Goal: Transaction & Acquisition: Purchase product/service

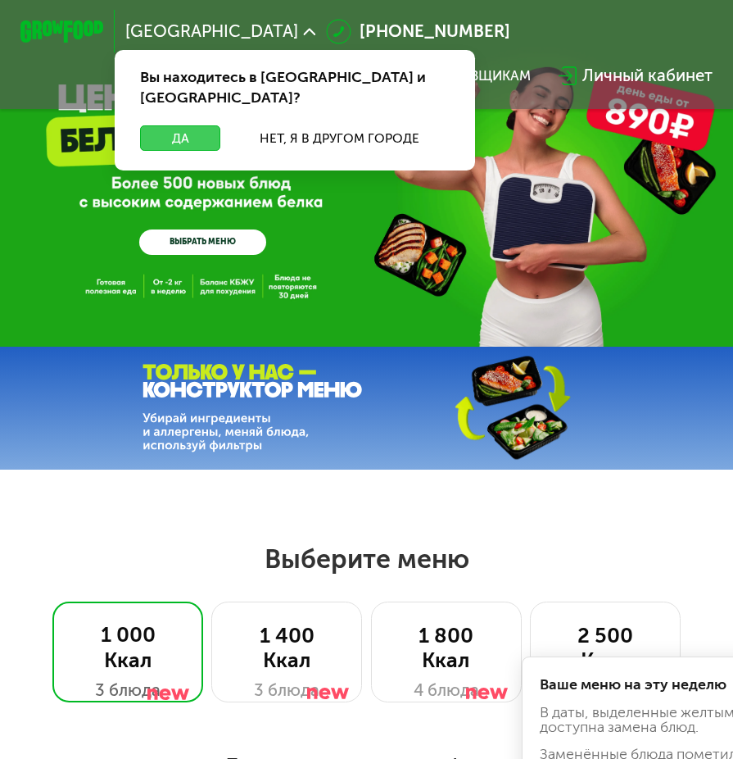
click at [199, 125] on button "Да" at bounding box center [180, 137] width 81 height 25
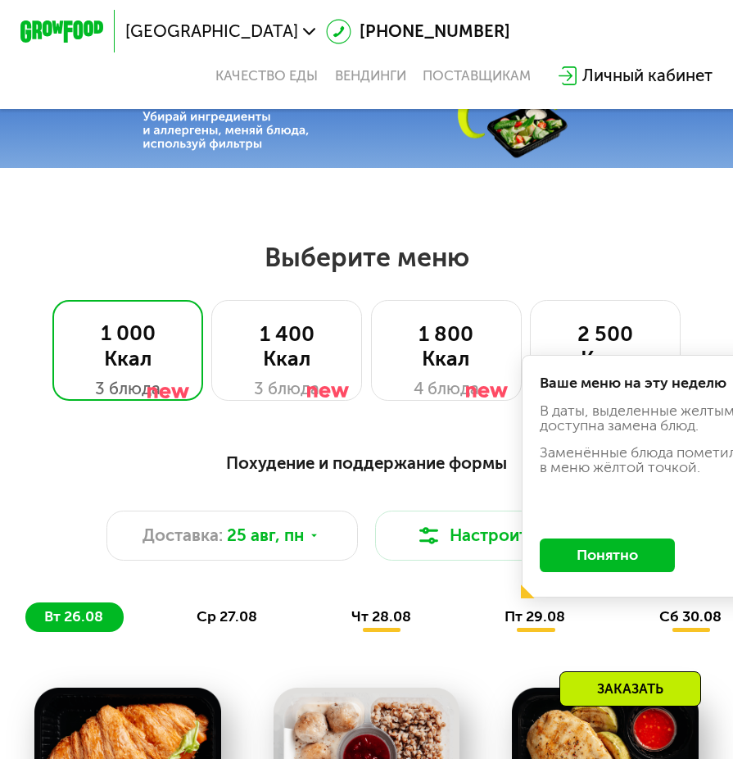
scroll to position [410, 0]
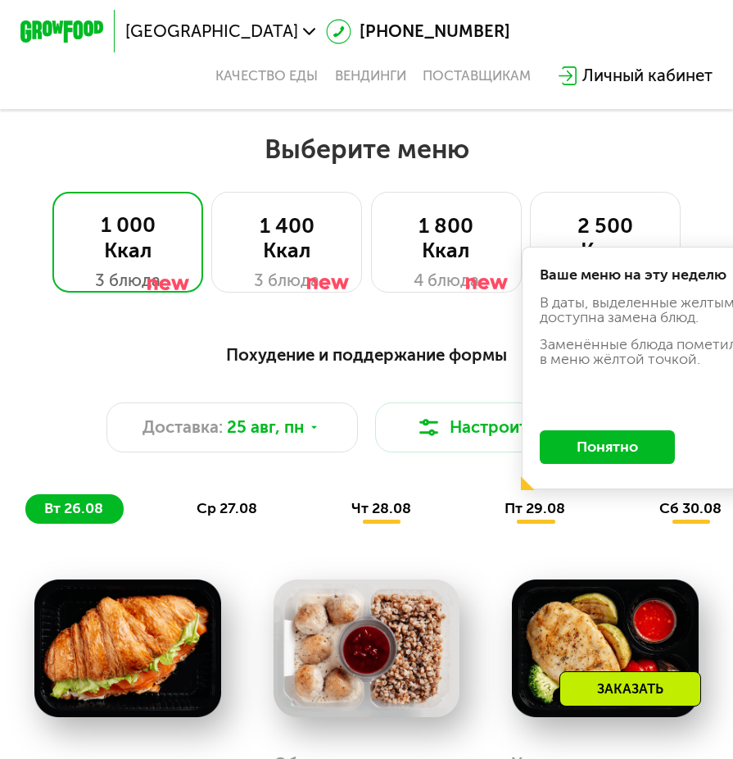
click at [630, 464] on button "Понятно" at bounding box center [607, 447] width 135 height 34
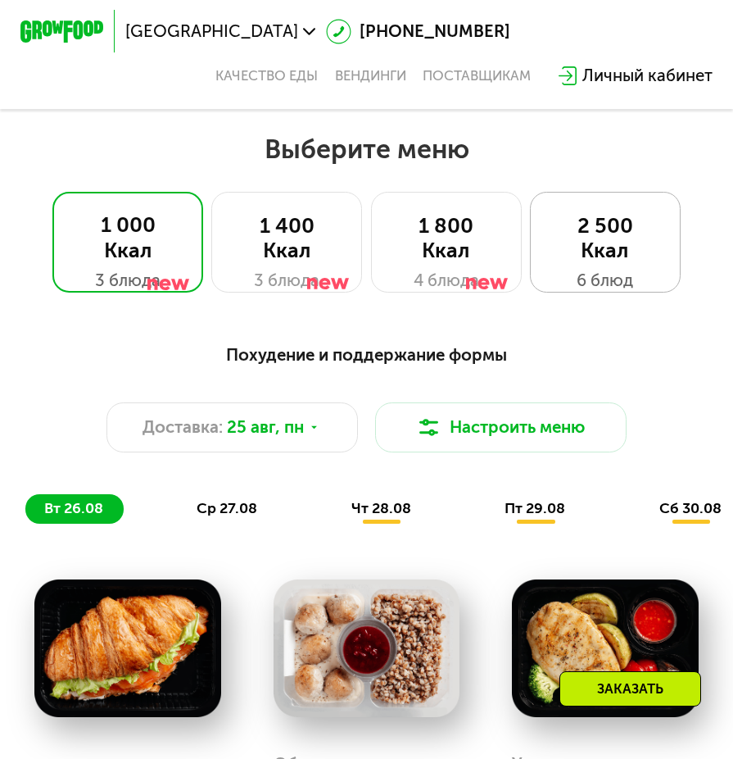
click at [620, 264] on div "2 500 Ккал" at bounding box center [605, 239] width 107 height 50
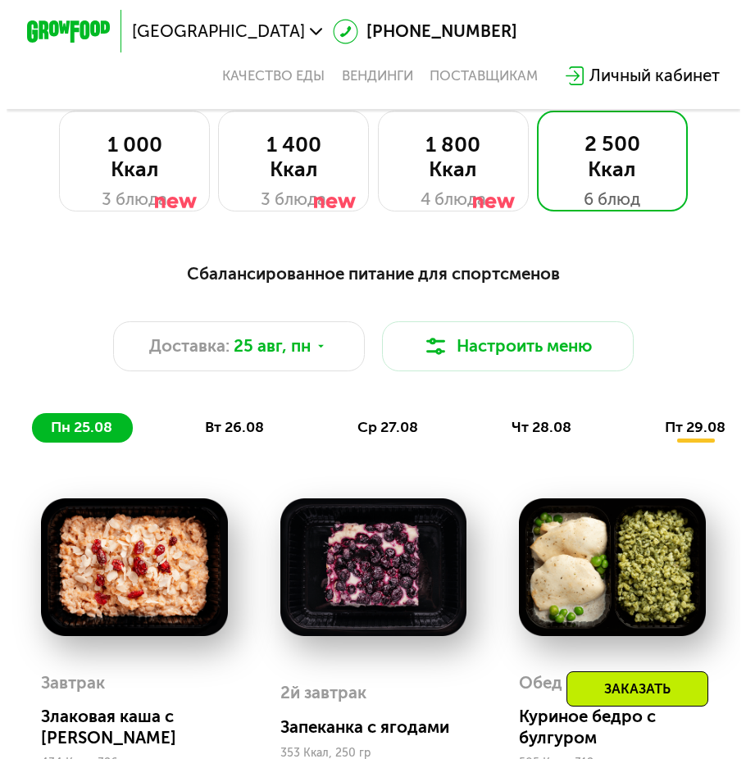
scroll to position [490, 0]
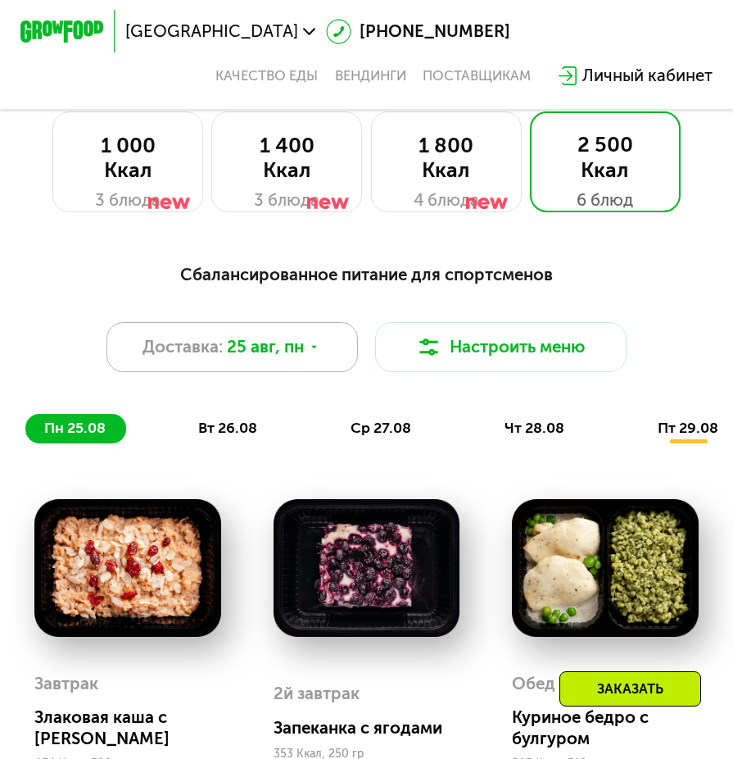
click at [302, 358] on span "25 авг, пн" at bounding box center [265, 346] width 77 height 25
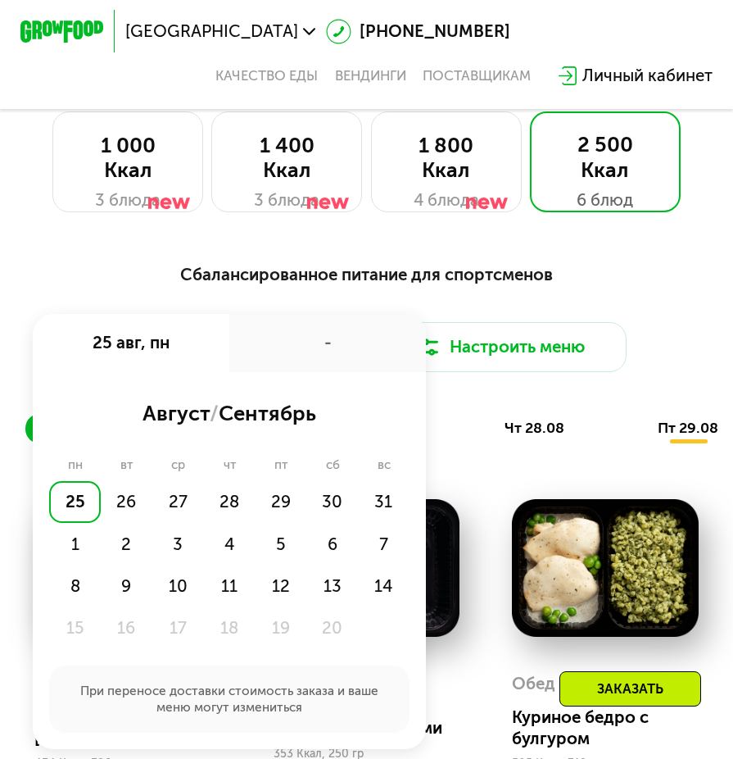
click at [608, 288] on div "Сбалансированное питание для спортсменов" at bounding box center [366, 275] width 683 height 26
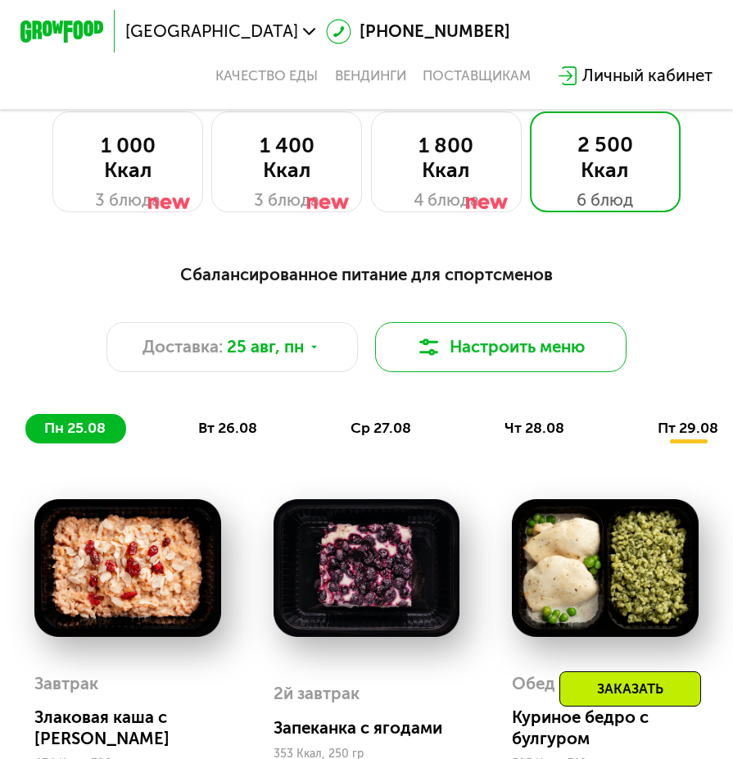
click at [545, 349] on button "Настроить меню" at bounding box center [501, 347] width 252 height 50
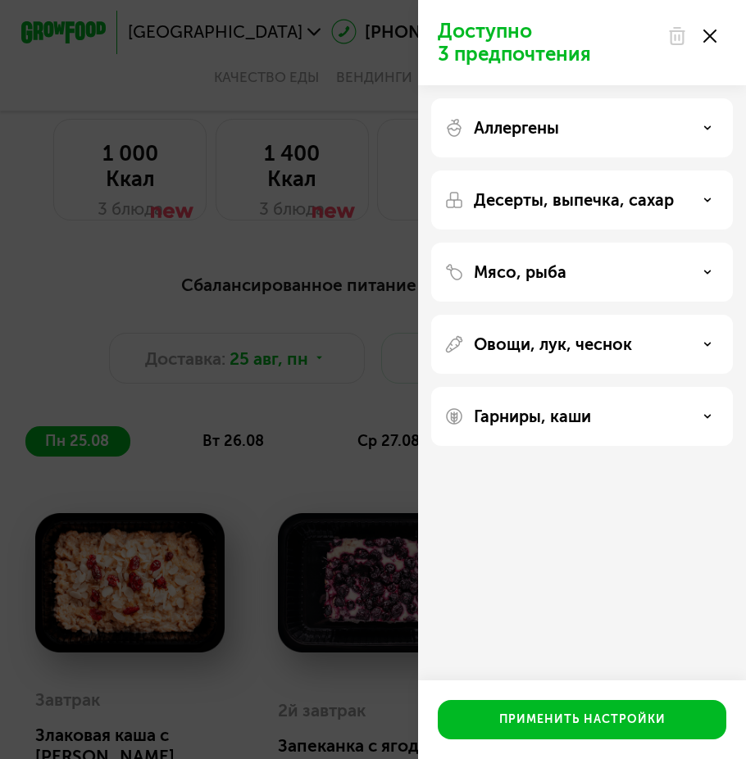
click at [711, 125] on div "Аллергены" at bounding box center [581, 128] width 275 height 20
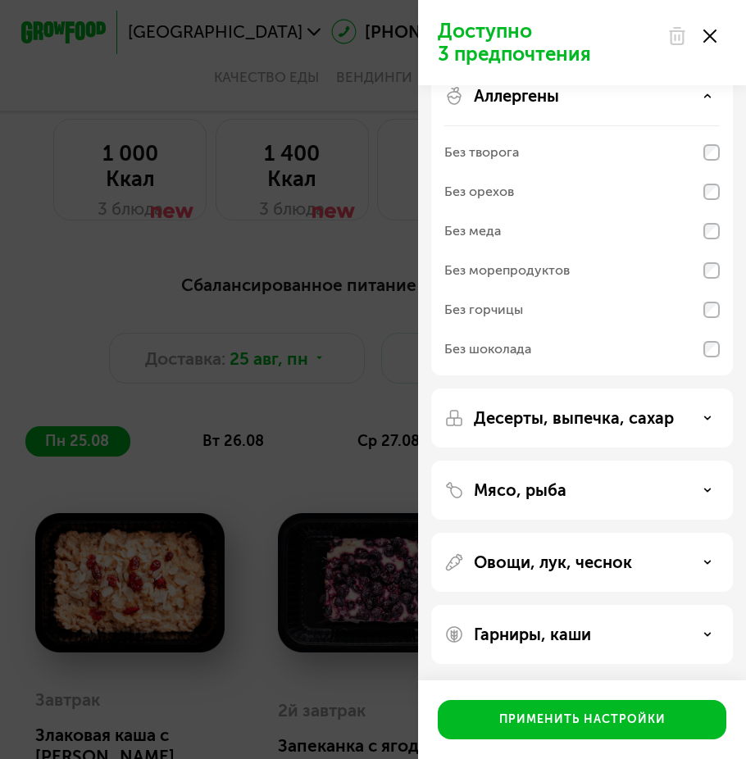
scroll to position [0, 0]
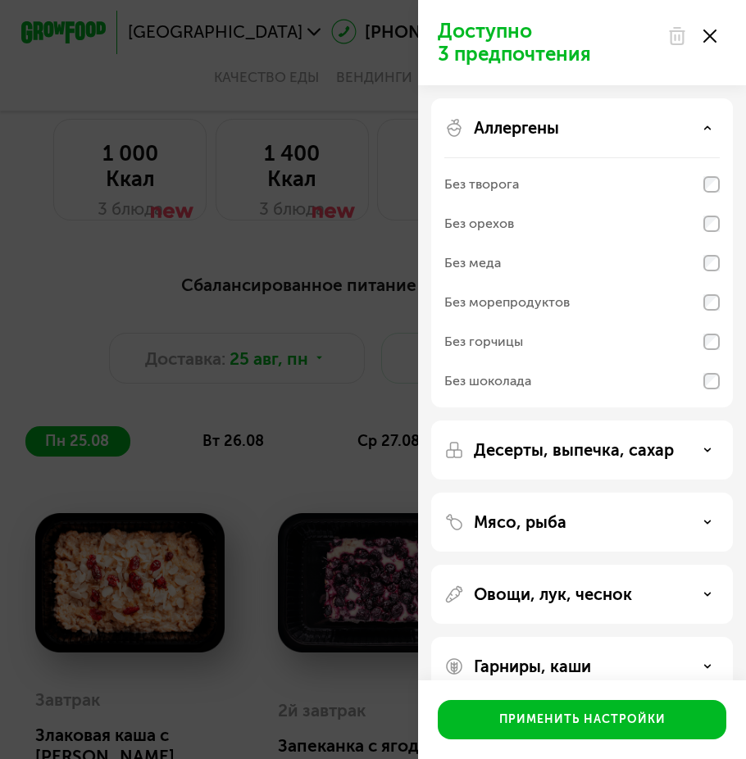
click at [719, 420] on div "Аллергены Без творога Без орехов Без меда Без морепродуктов Без горчицы Без шок…" at bounding box center [582, 449] width 302 height 59
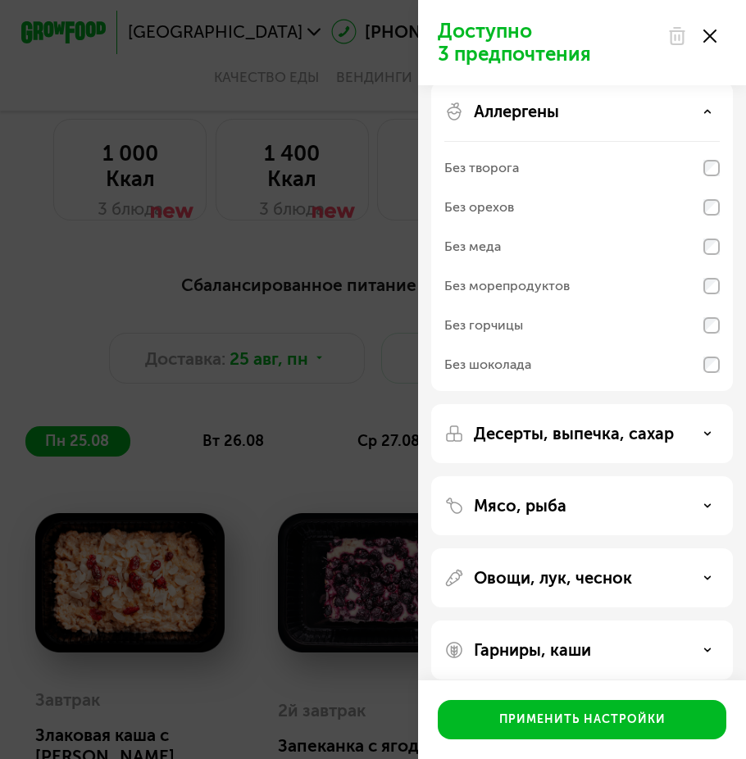
scroll to position [32, 0]
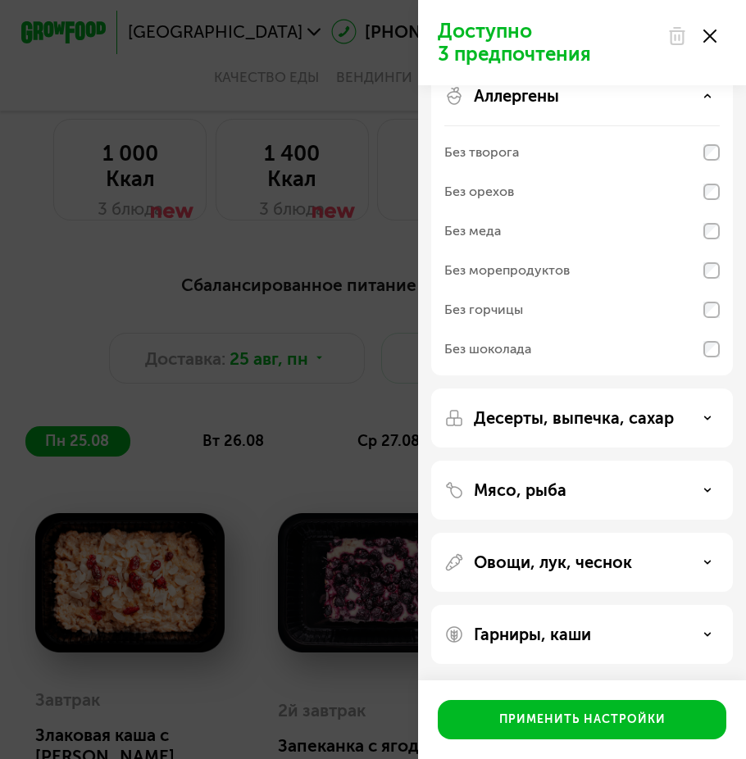
click at [699, 424] on div "Десерты, выпечка, сахар" at bounding box center [581, 418] width 275 height 20
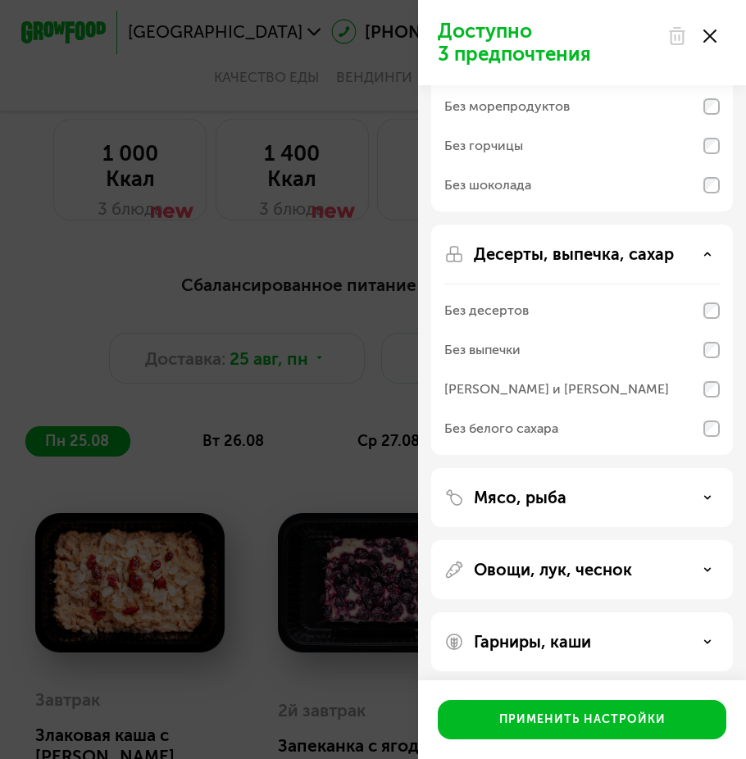
scroll to position [203, 0]
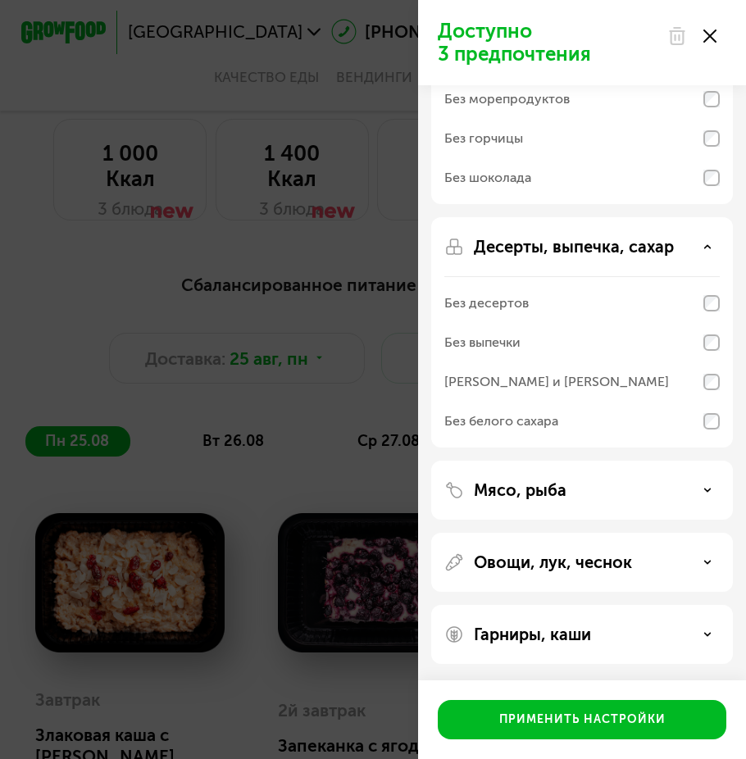
click at [687, 492] on div "Мясо, рыба" at bounding box center [581, 490] width 275 height 20
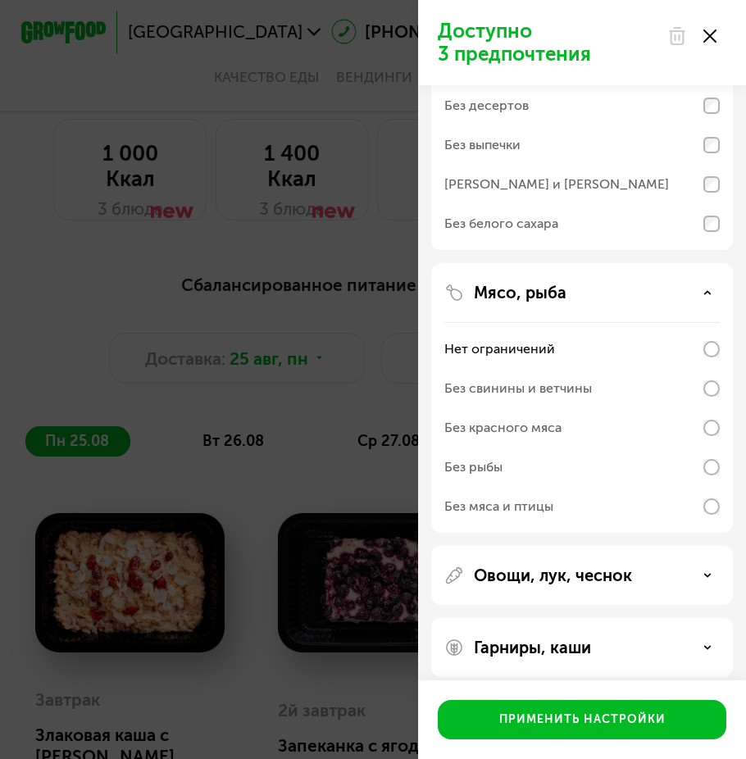
scroll to position [414, 0]
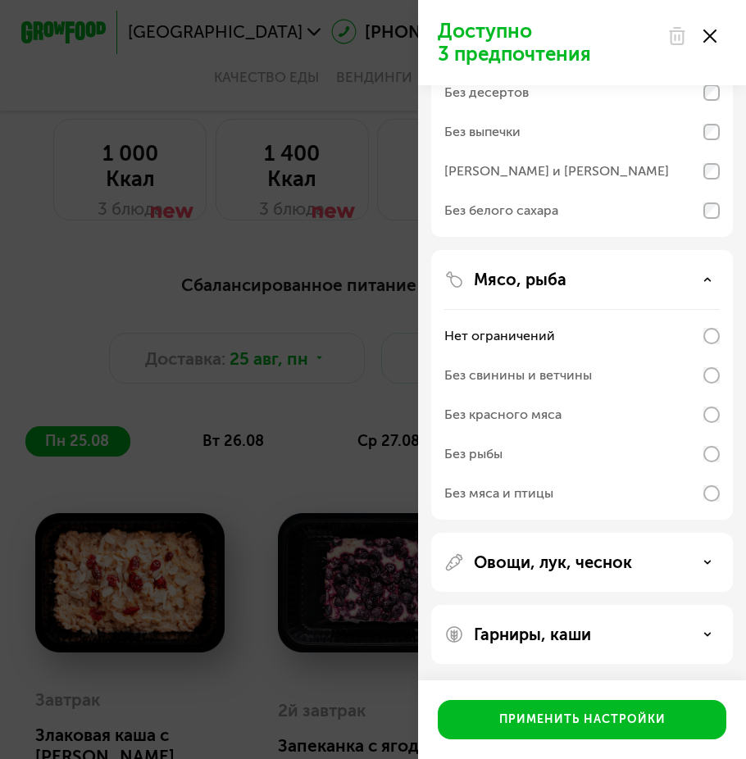
click at [698, 605] on div "Овощи, лук, чеснок" at bounding box center [582, 634] width 302 height 59
click at [682, 560] on div "Овощи, лук, чеснок" at bounding box center [581, 562] width 275 height 20
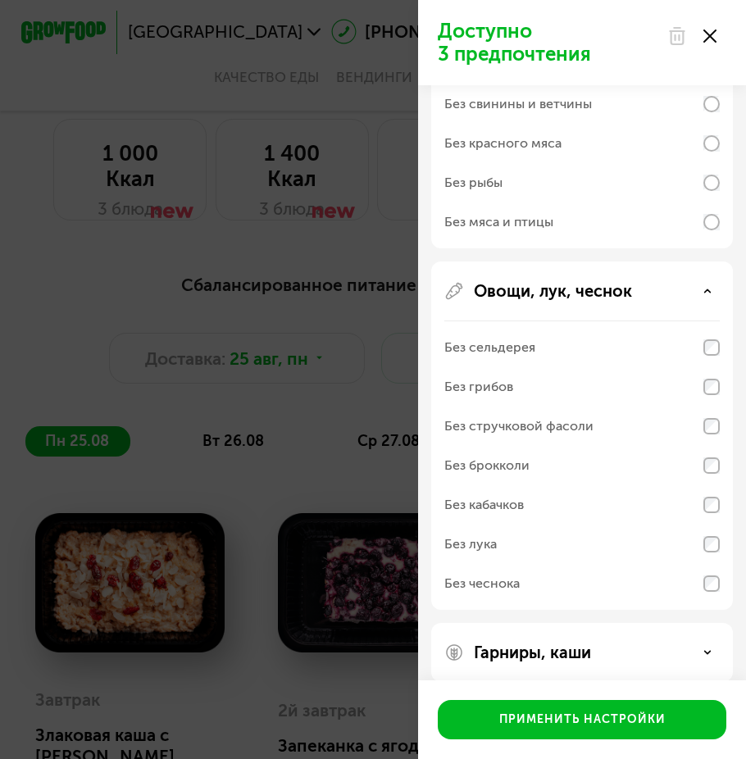
scroll to position [703, 0]
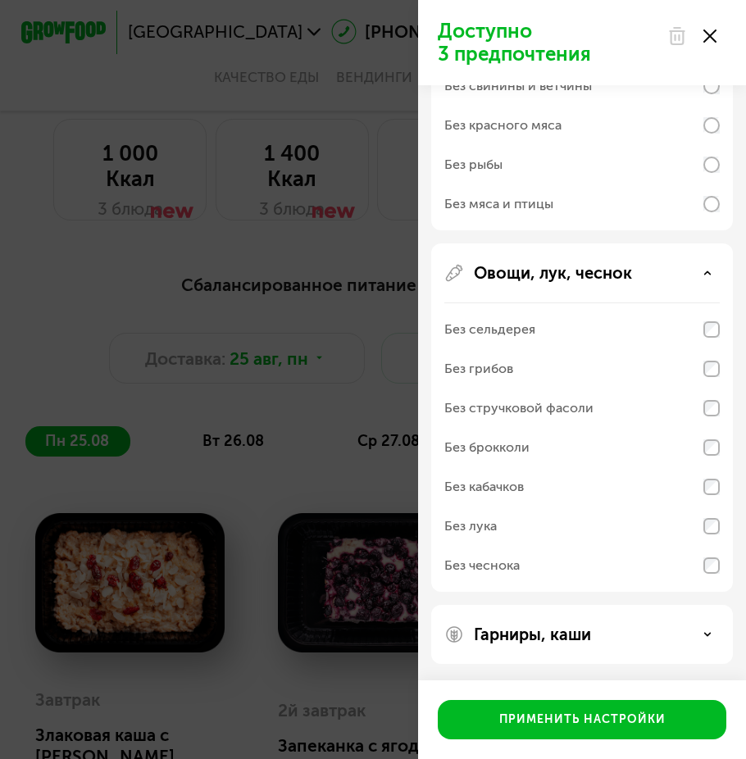
click at [696, 647] on div "Гарниры, каши" at bounding box center [582, 634] width 302 height 59
click at [712, 633] on div "Гарниры, каши" at bounding box center [581, 634] width 275 height 20
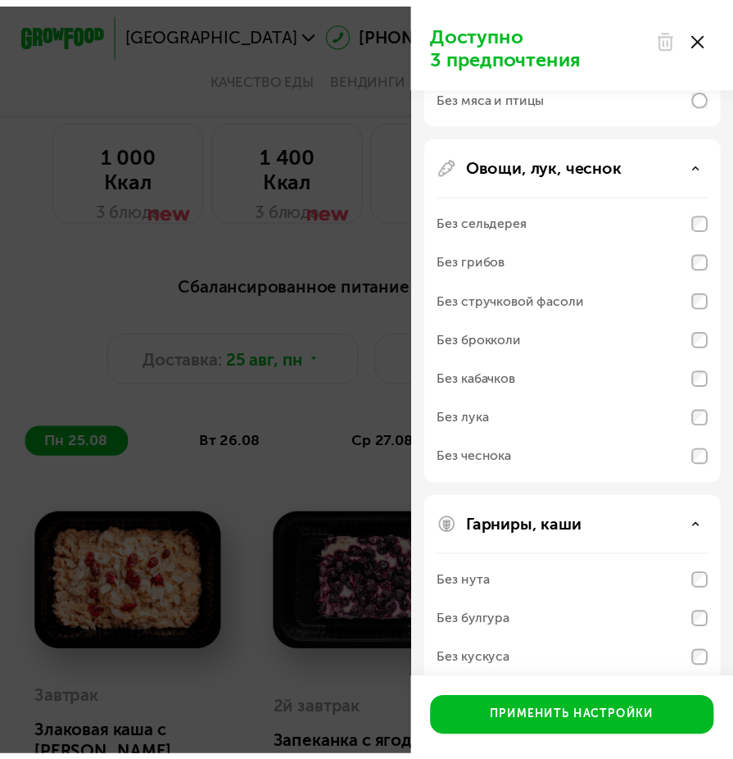
scroll to position [914, 0]
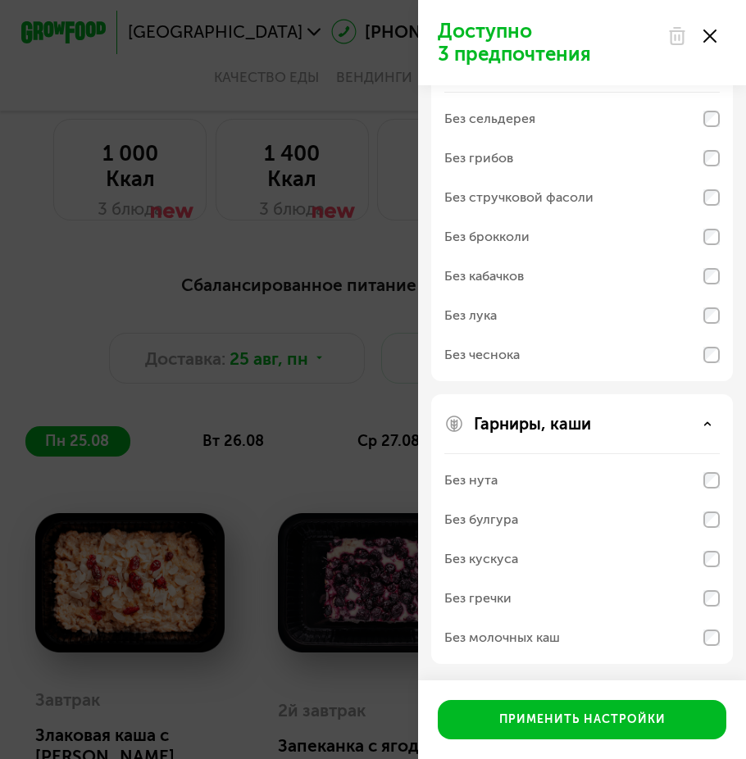
click at [351, 670] on div "Доступно 3 предпочтения Аллергены Без творога Без орехов Без меда Без морепроду…" at bounding box center [373, 379] width 746 height 759
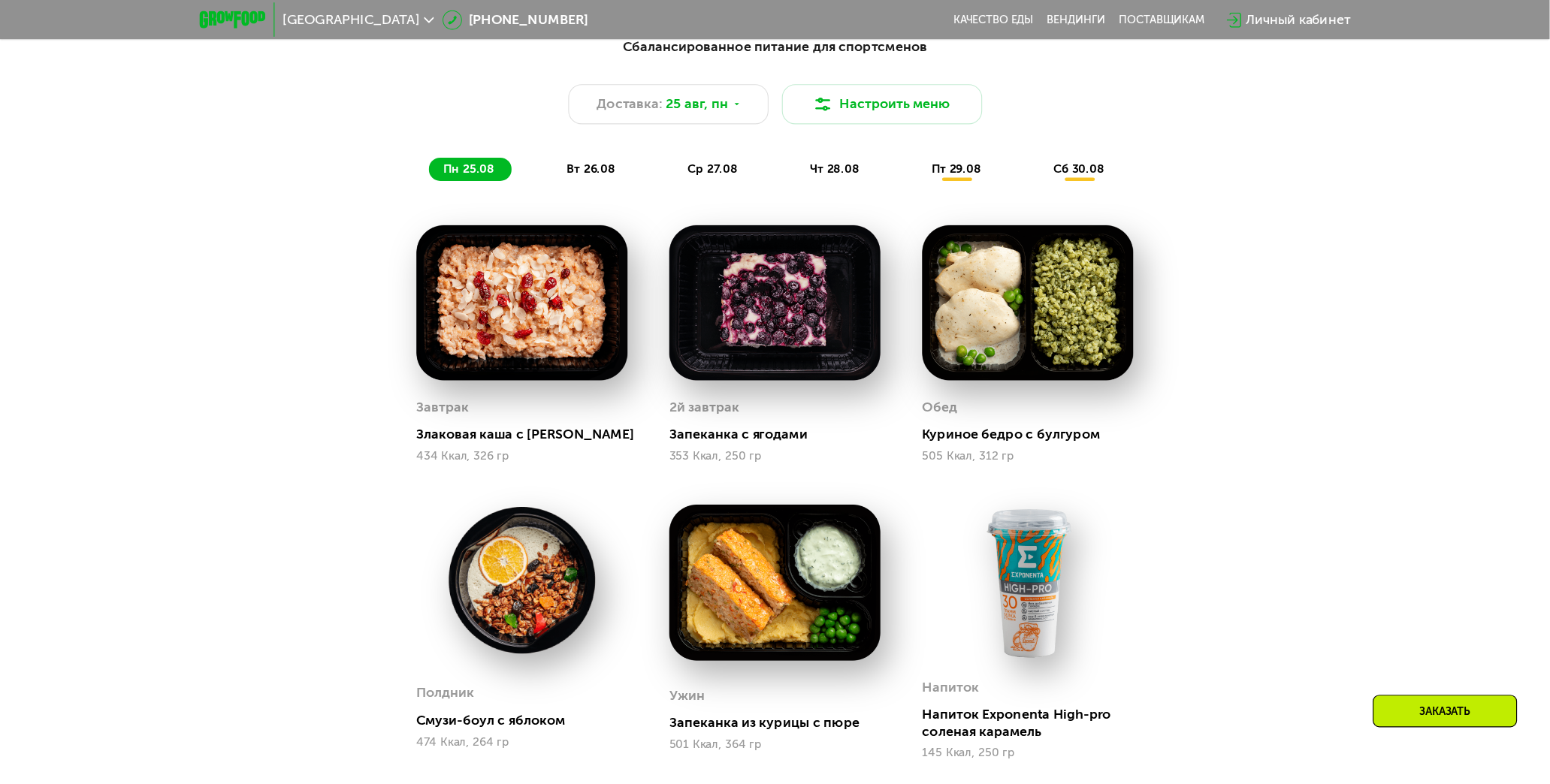
scroll to position [977, 0]
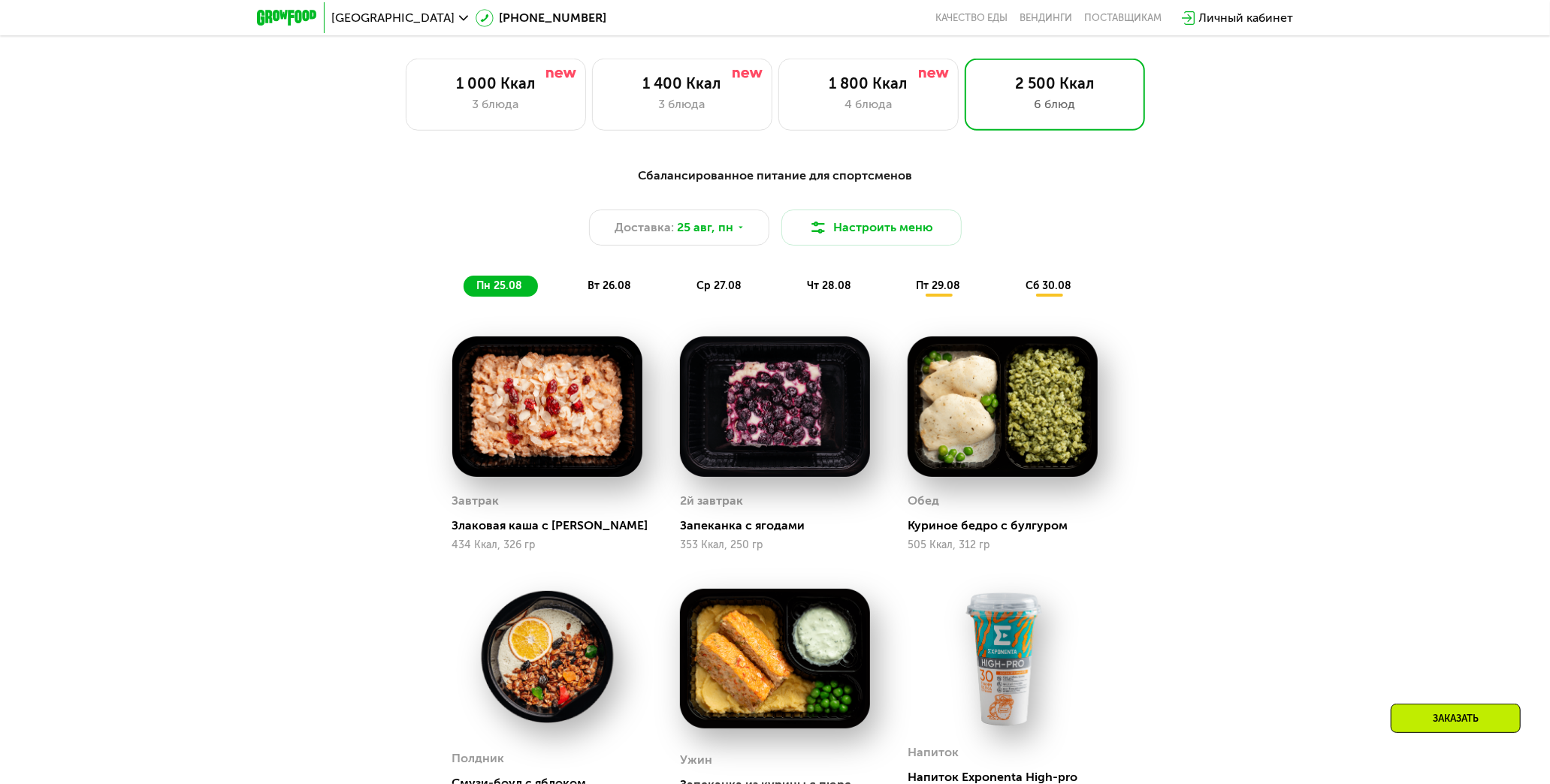
click at [609, 271] on div "Сбалансированное питание для спортсменов Доставка: [DATE] Настроить меню пн 25.…" at bounding box center [776, 232] width 890 height 130
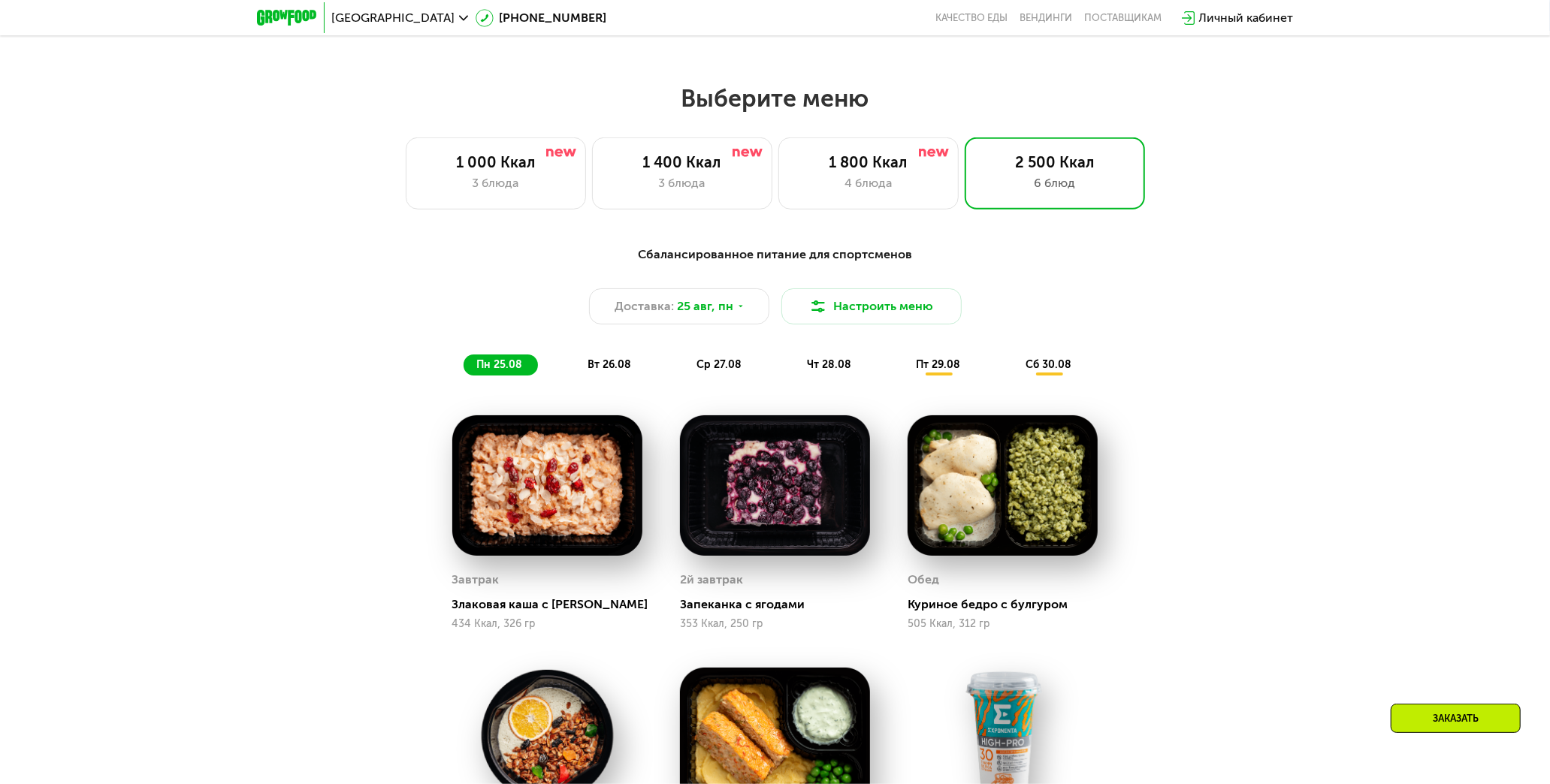
scroll to position [892, 0]
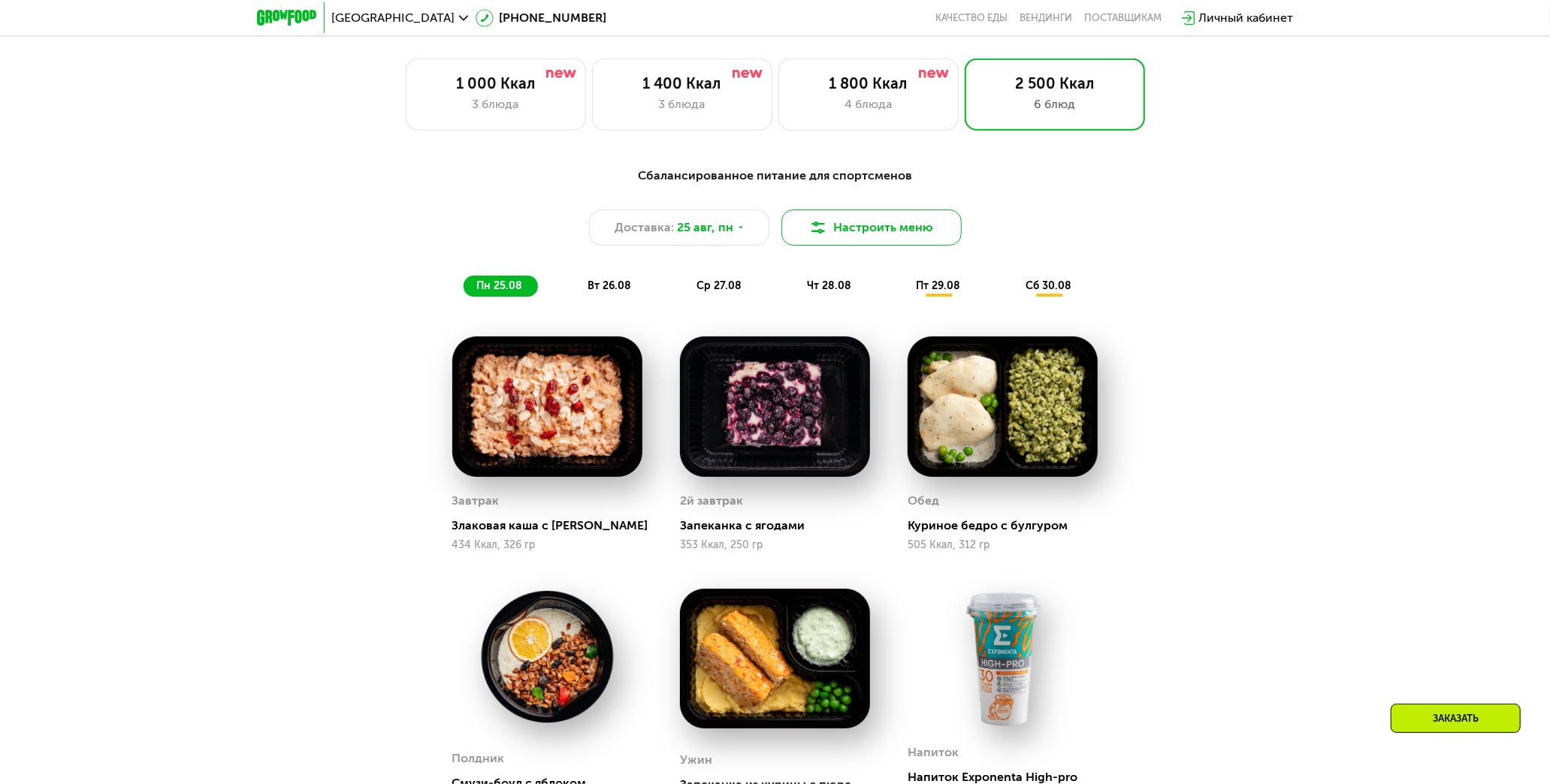
click at [683, 231] on button "Настроить меню" at bounding box center [871, 227] width 181 height 36
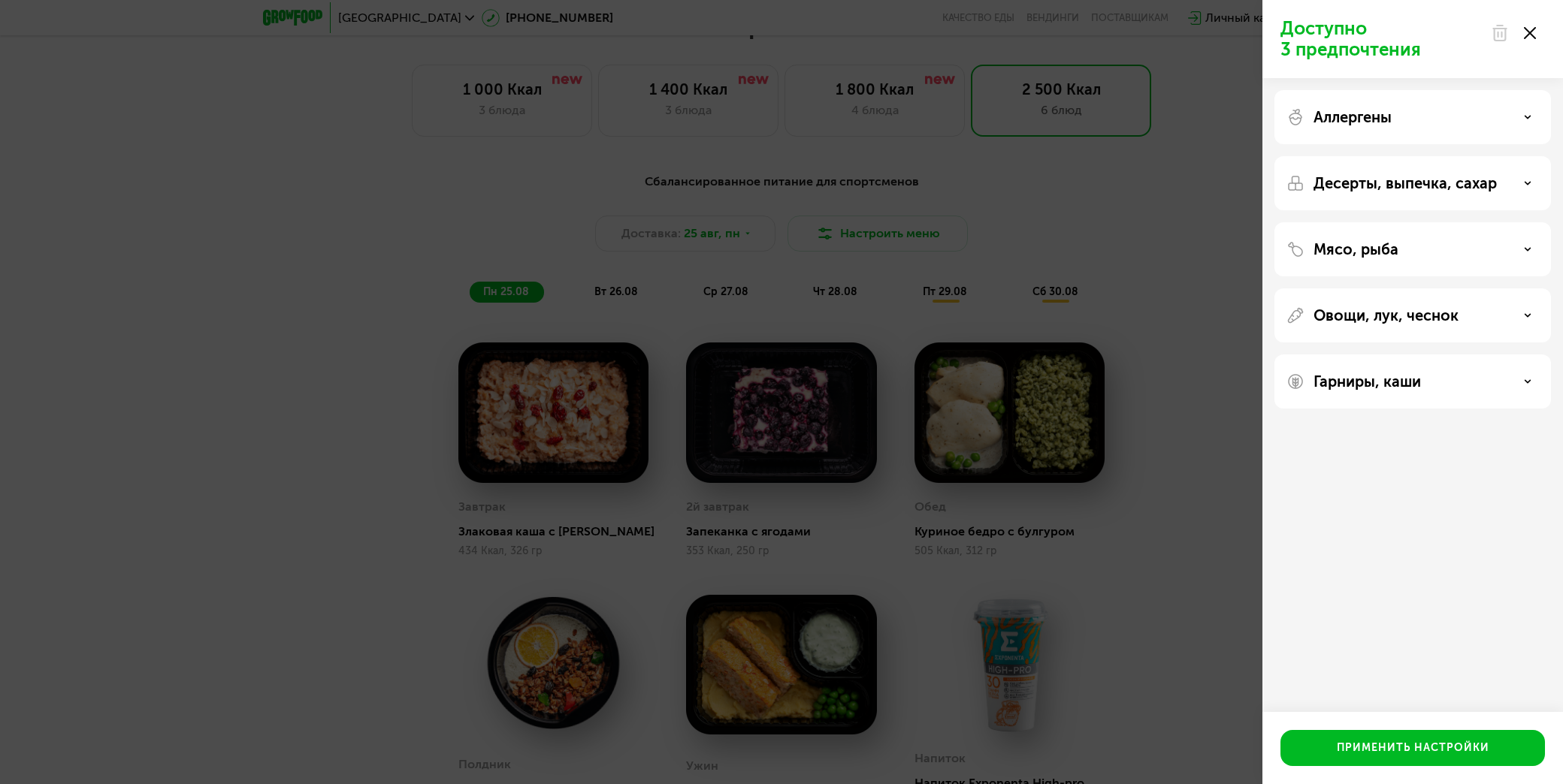
click at [683, 36] on use at bounding box center [1530, 32] width 12 height 12
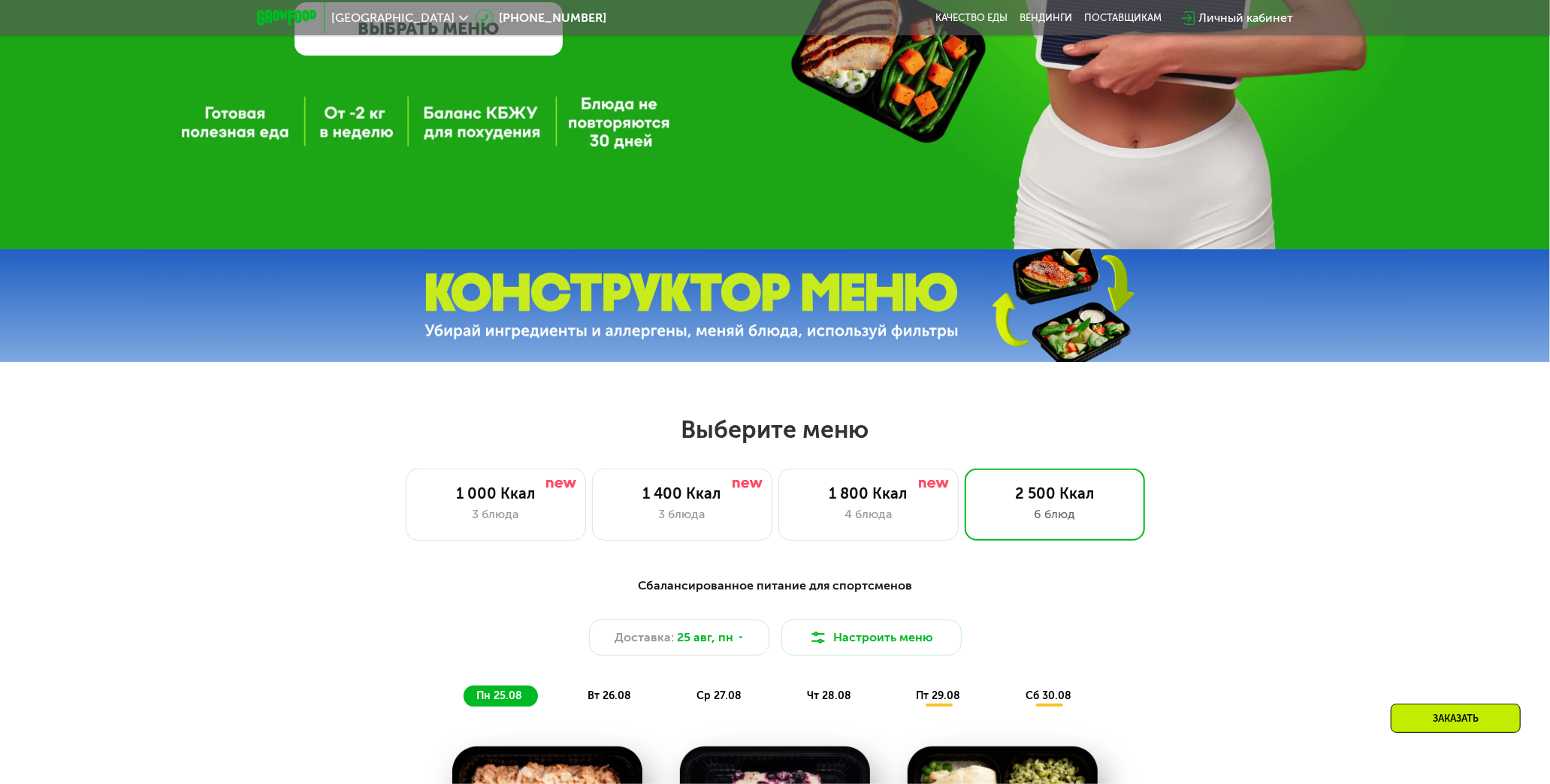
scroll to position [476, 0]
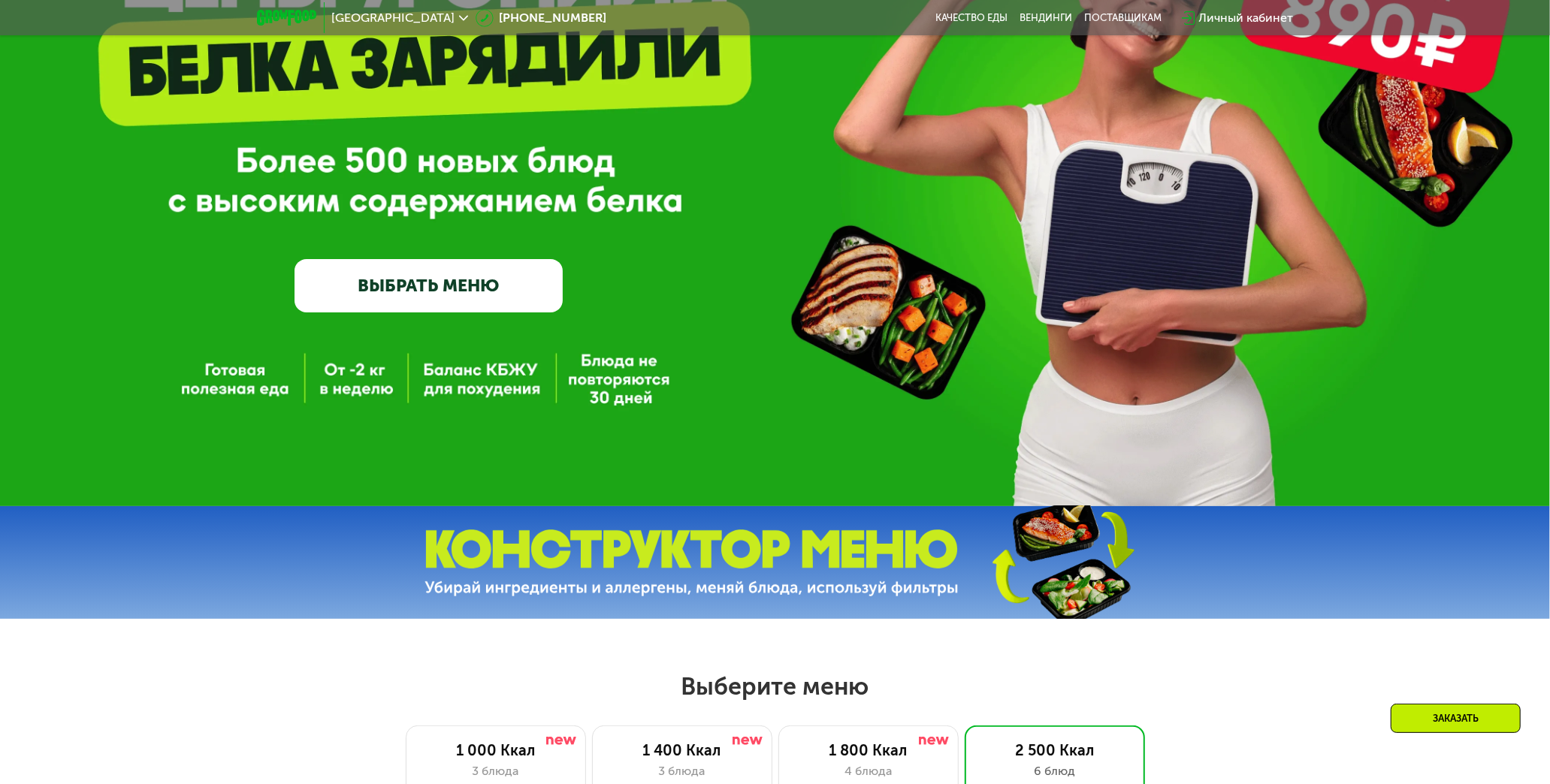
click at [437, 296] on link "ВЫБРАТЬ МЕНЮ" at bounding box center [428, 286] width 269 height 54
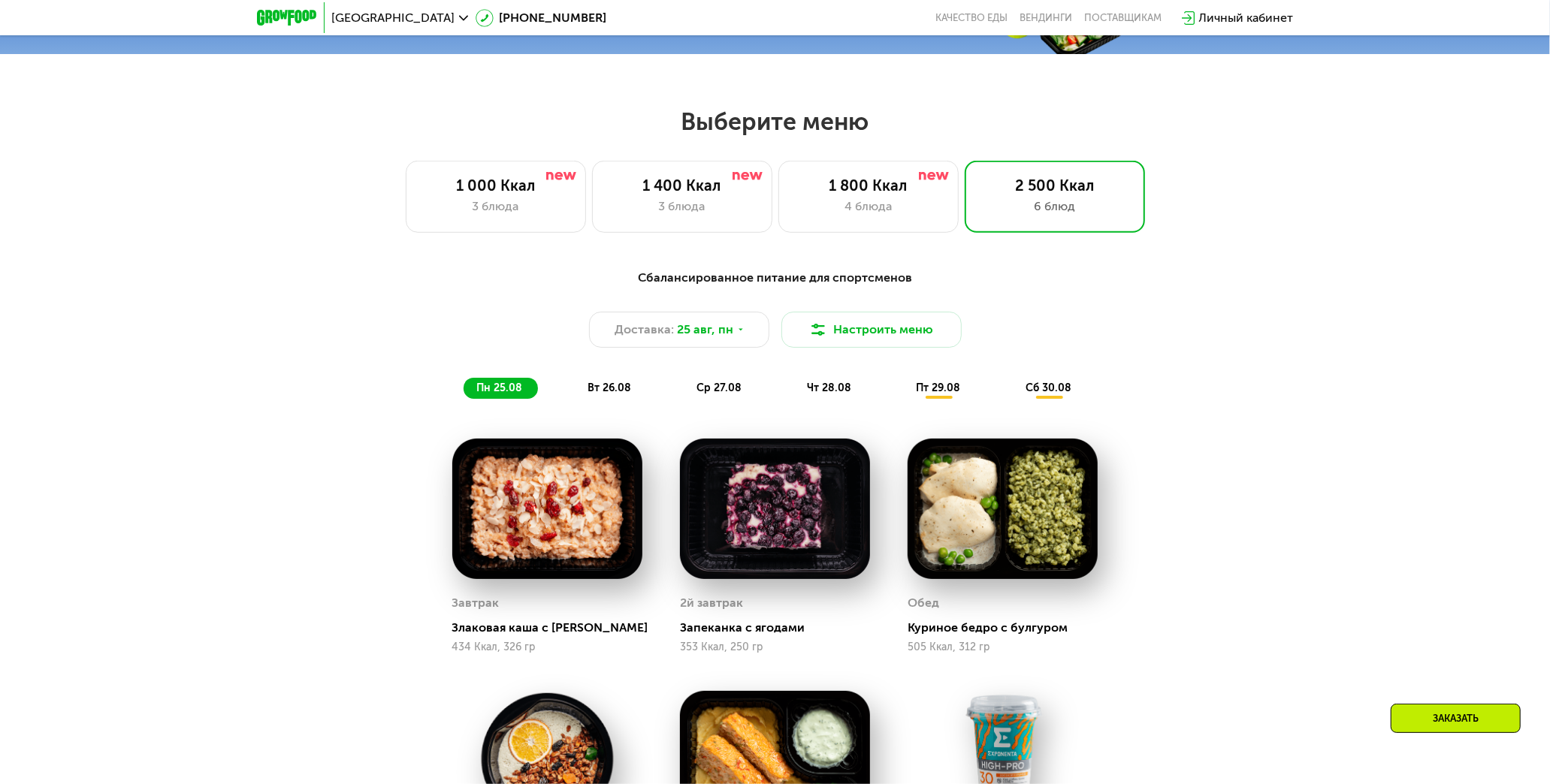
scroll to position [867, 0]
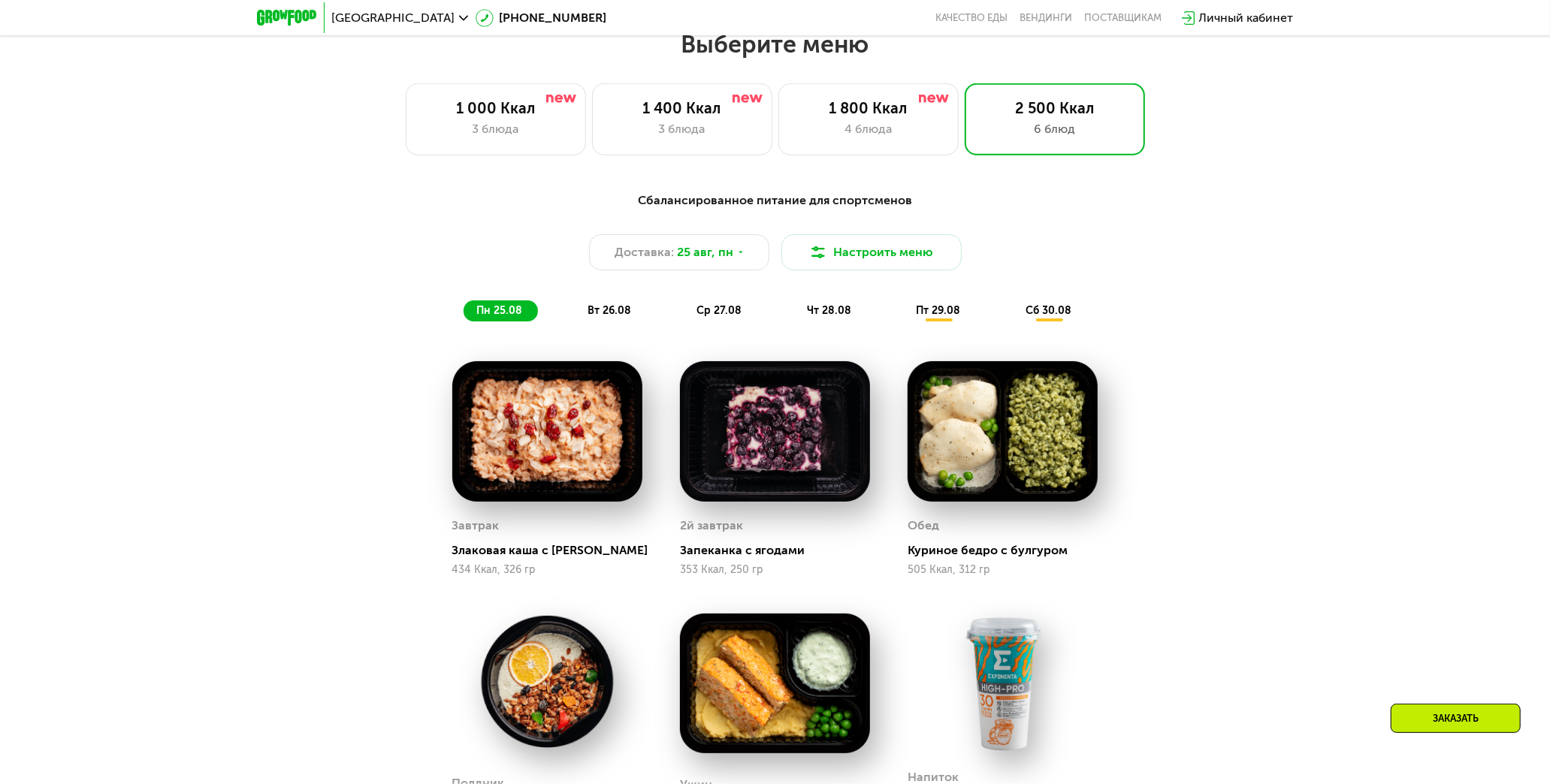
click at [611, 316] on span "вт 26.08" at bounding box center [610, 311] width 44 height 13
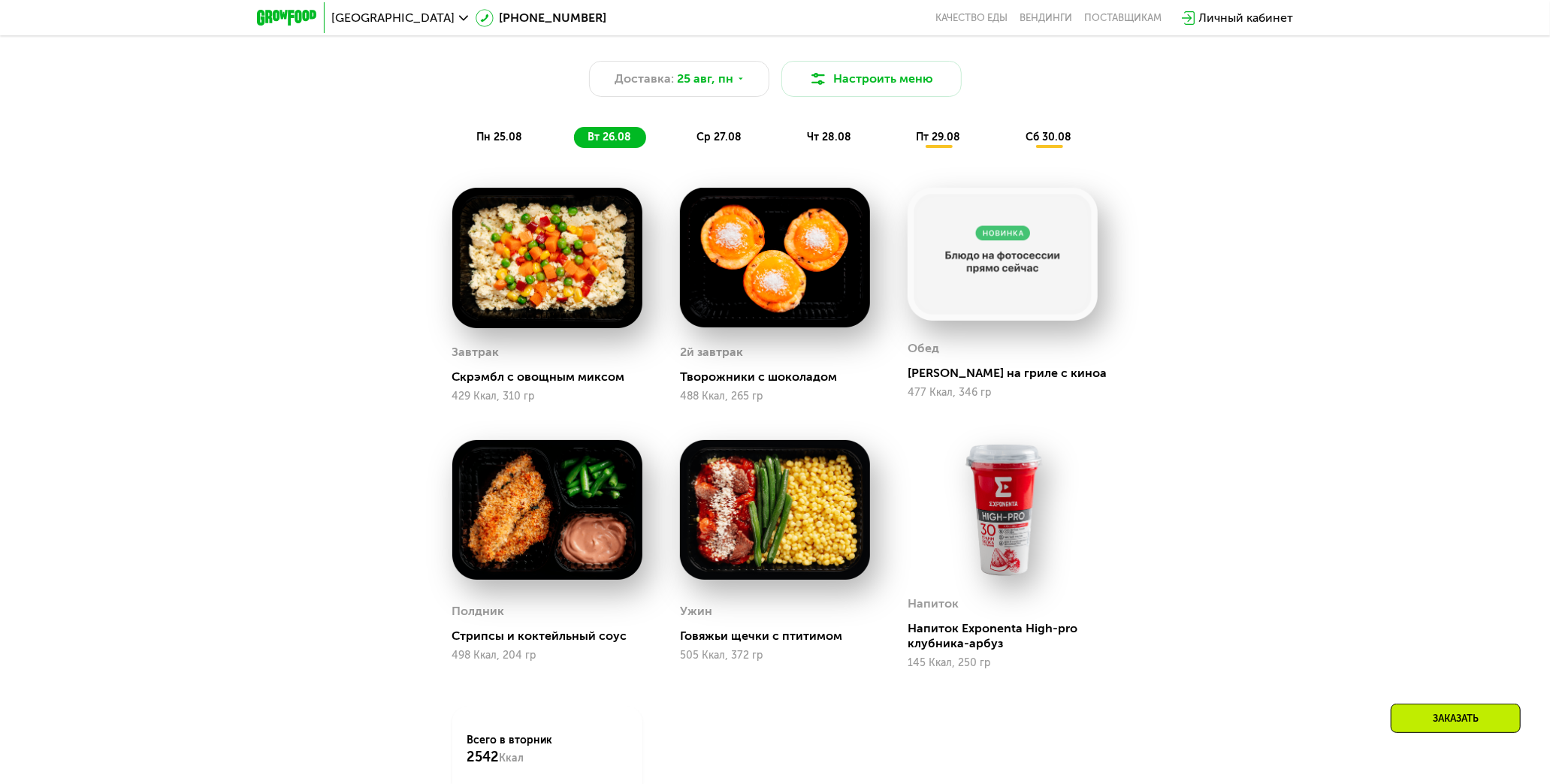
scroll to position [1034, 0]
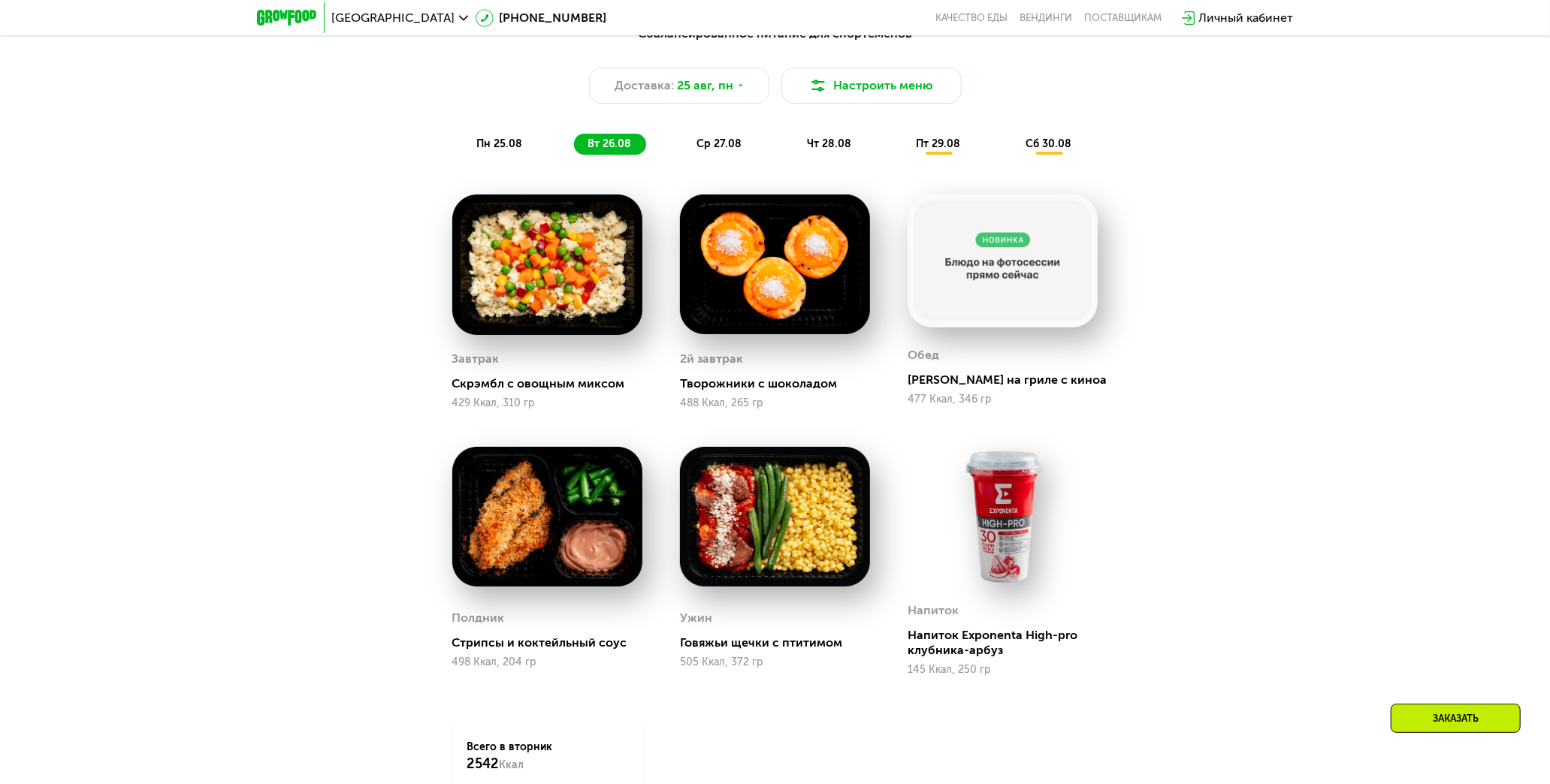
click at [683, 148] on span "ср 27.08" at bounding box center [719, 144] width 45 height 13
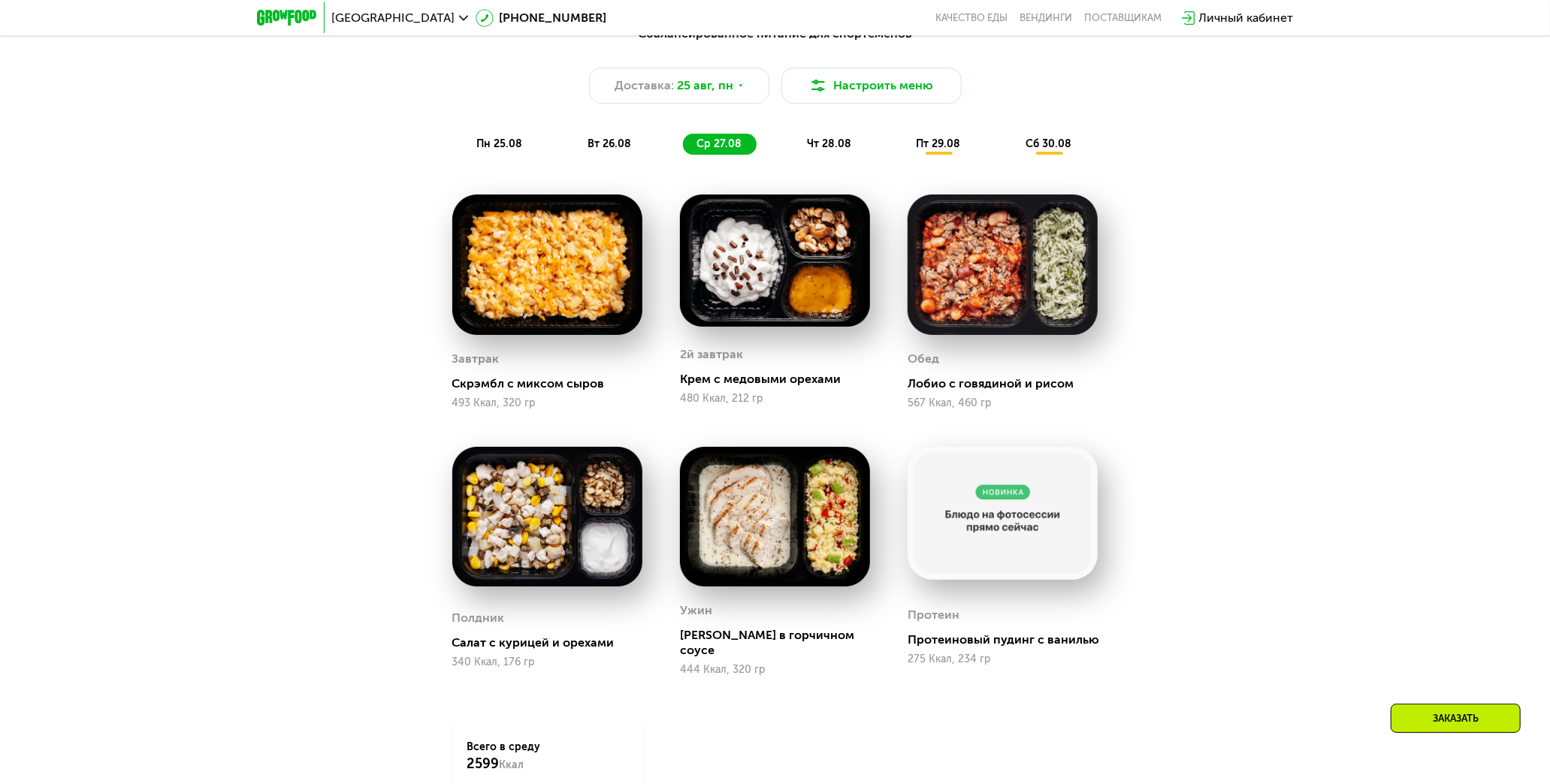
click at [683, 143] on span "чт 28.08" at bounding box center [829, 144] width 44 height 13
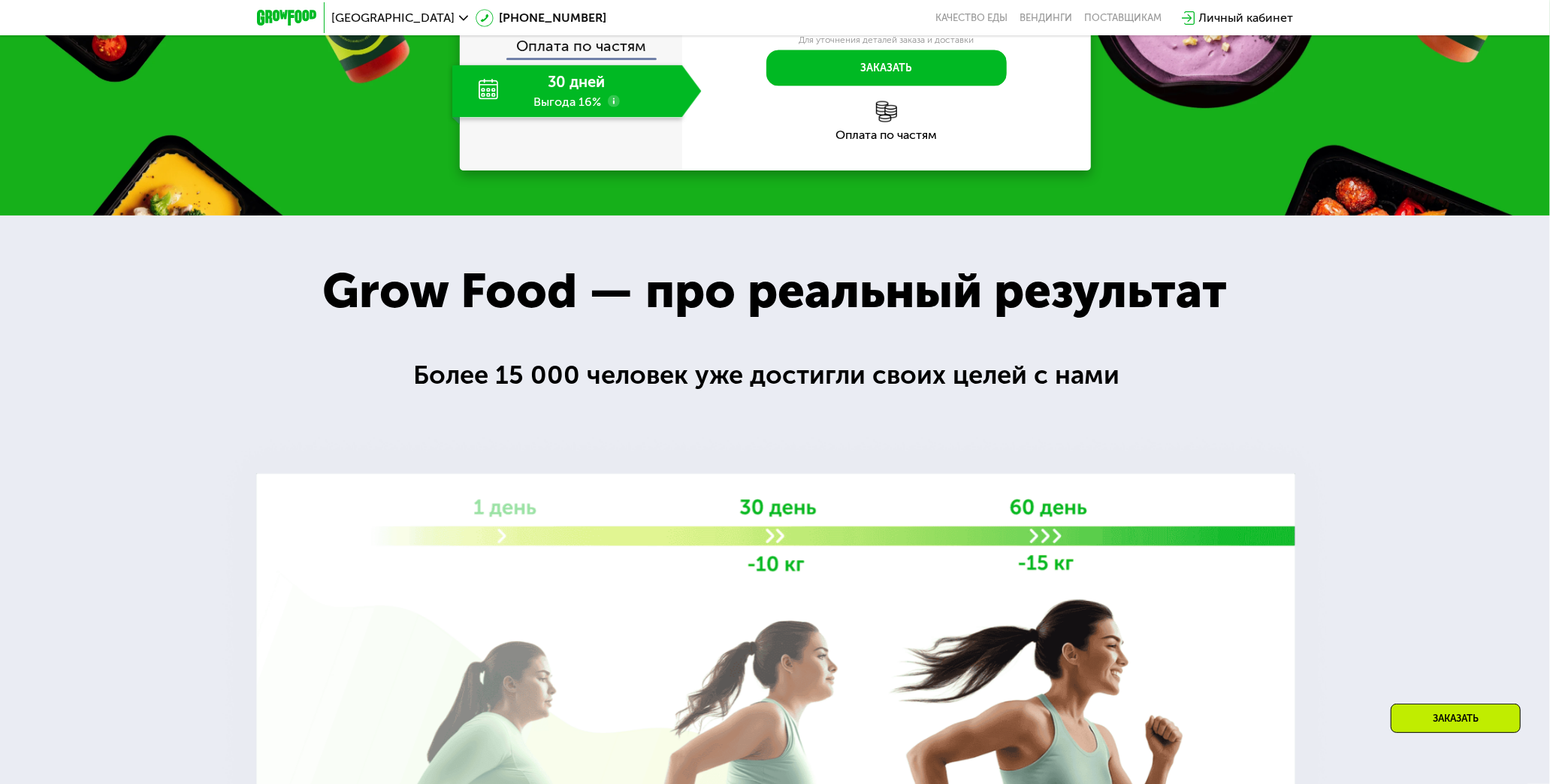
scroll to position [1840, 0]
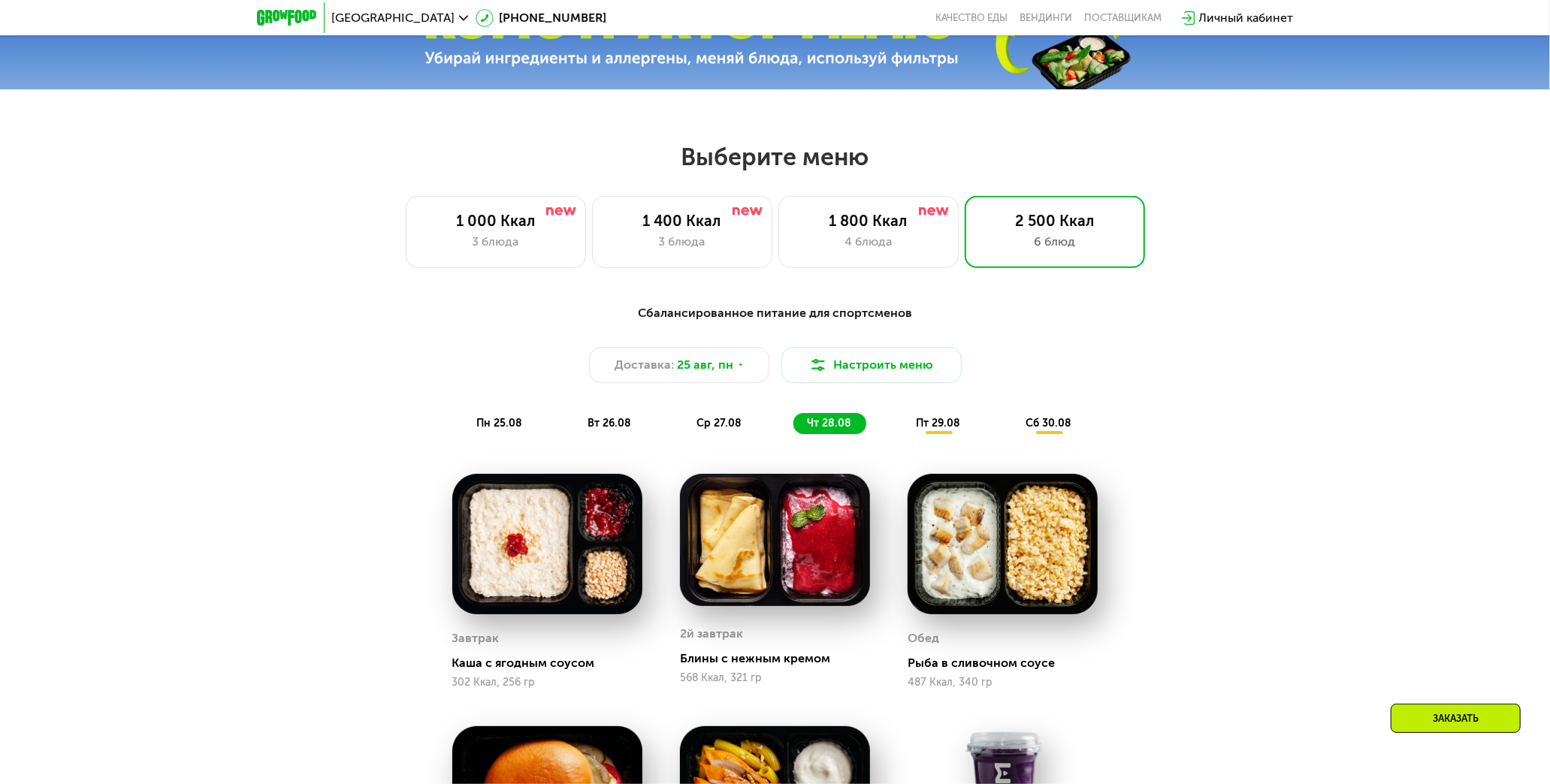
click at [504, 425] on span "пн 25.08" at bounding box center [500, 424] width 46 height 13
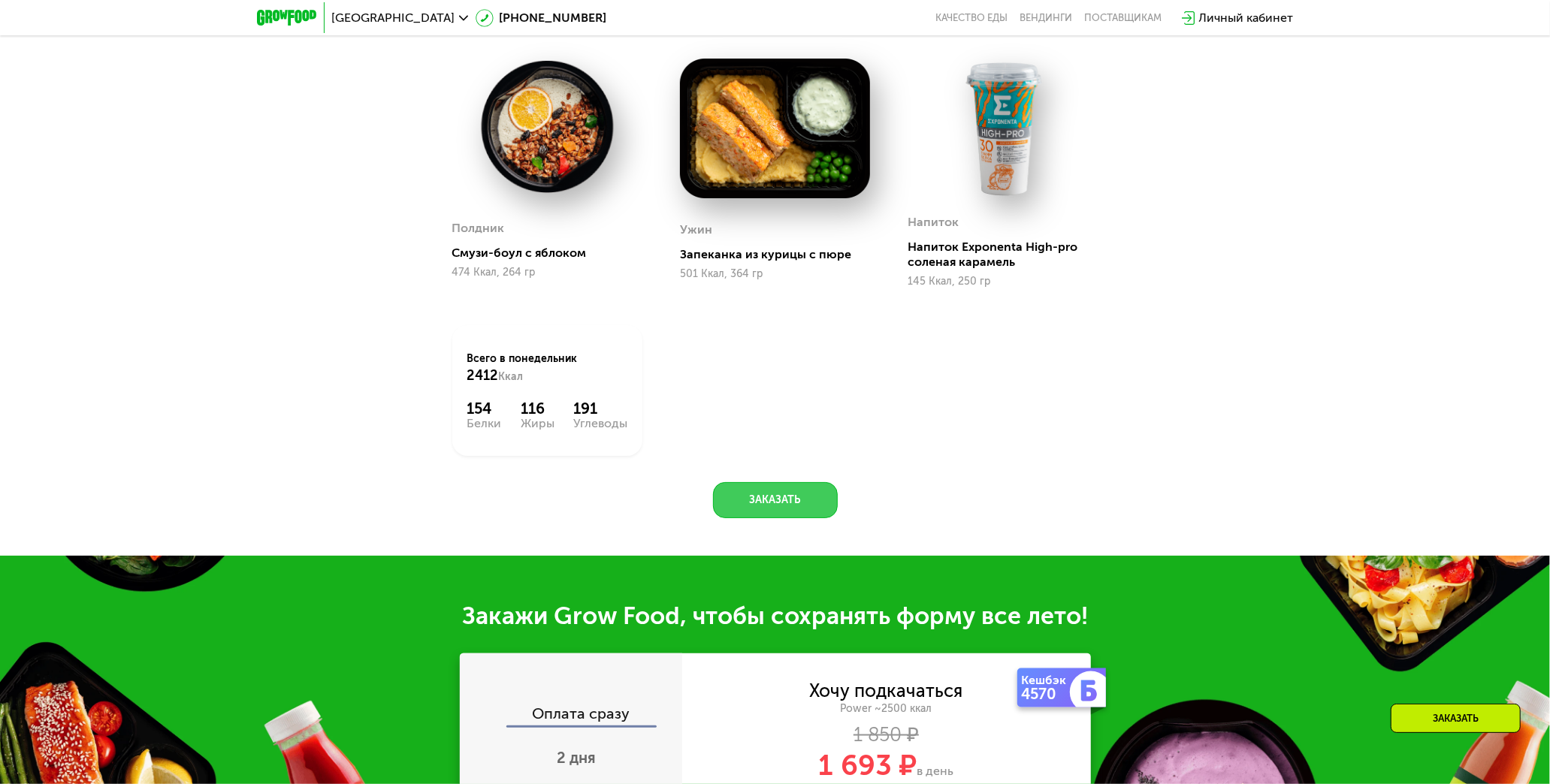
click at [683, 500] on button "Заказать" at bounding box center [776, 500] width 125 height 36
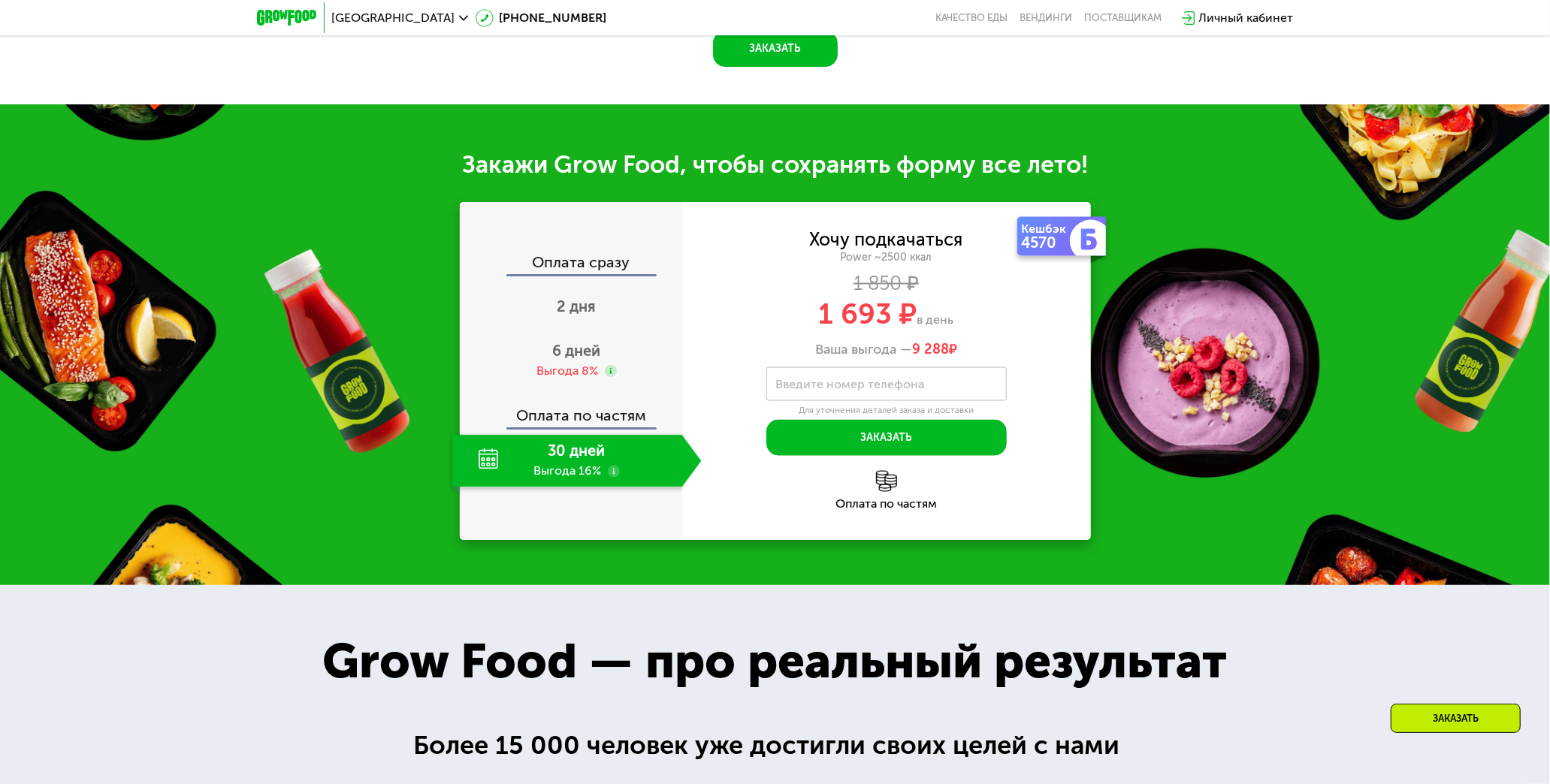
scroll to position [1984, 0]
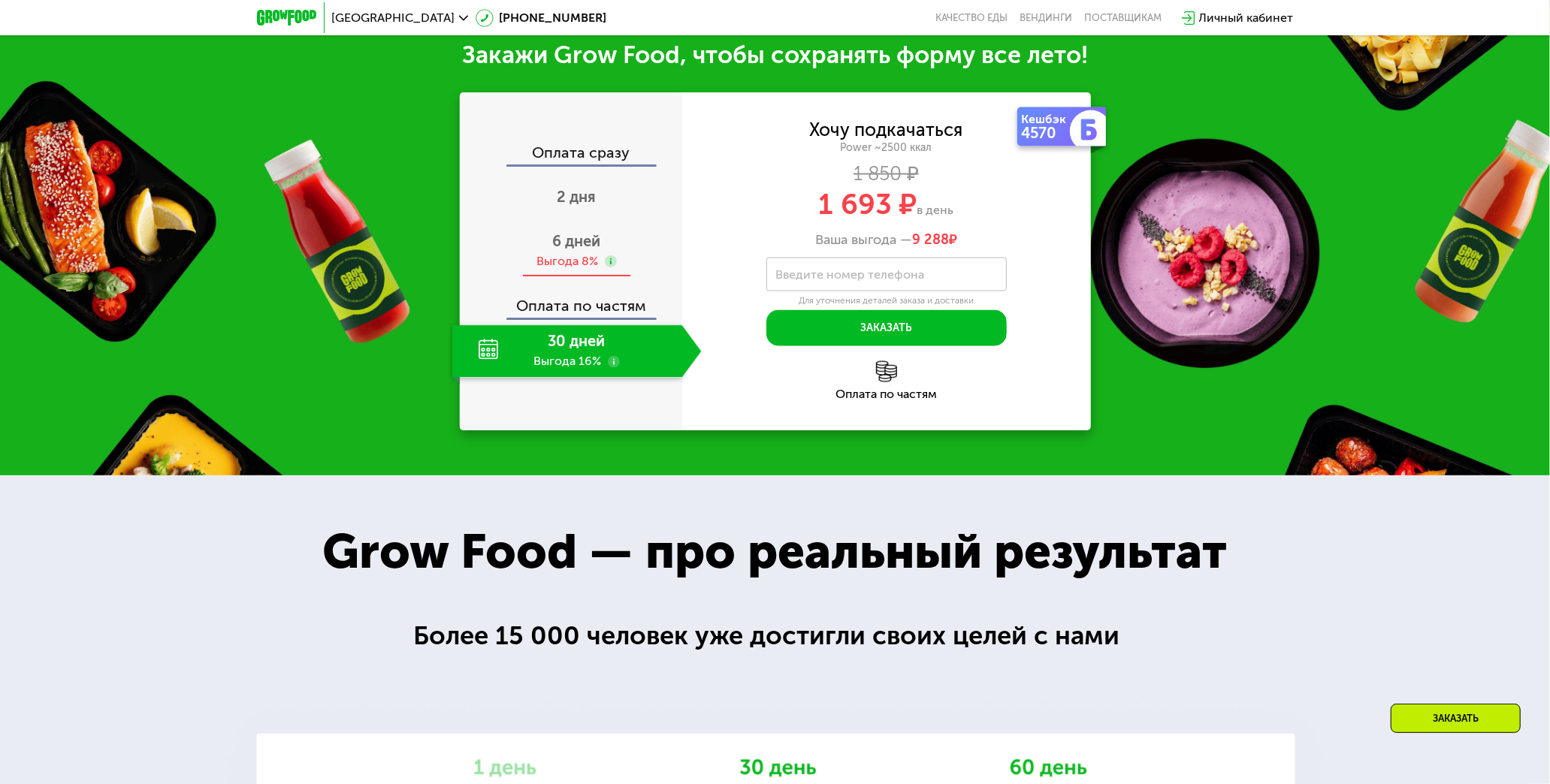
click at [586, 244] on span "6 дней" at bounding box center [577, 241] width 48 height 18
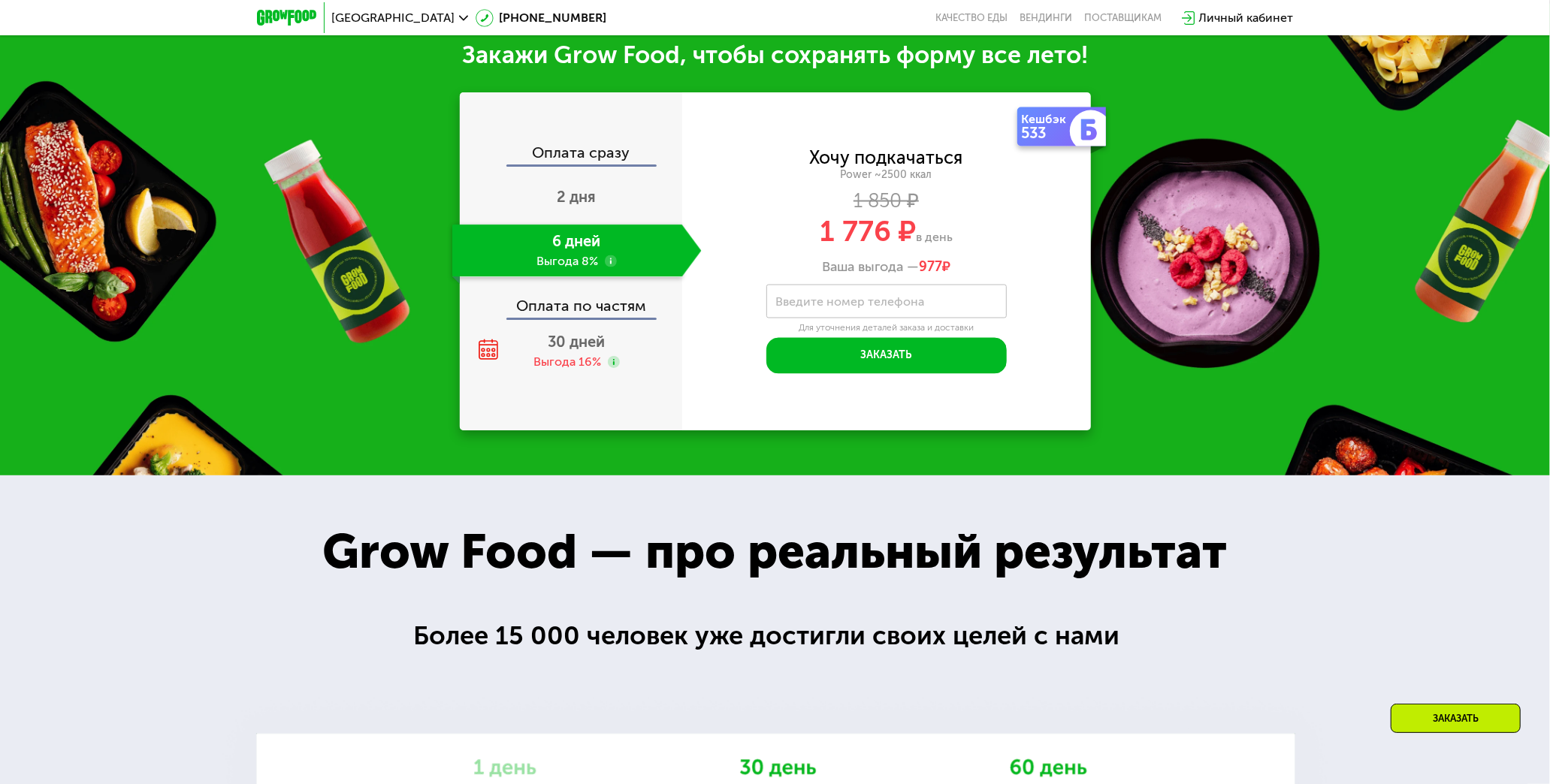
click at [683, 305] on label "Введите номер телефона" at bounding box center [850, 301] width 149 height 8
click at [683, 310] on input "Введите номер телефона" at bounding box center [887, 302] width 240 height 34
click at [683, 256] on div "Хочу подкачаться Power ~2500 ккал 1 850 ₽ 1 776 ₽ в день Ваша выгода — 977 ₽" at bounding box center [887, 213] width 409 height 127
click at [683, 383] on div "Кешбэк 533 Хочу подкачаться Power ~2500 ккал 1 850 ₽ 1 776 ₽ в день Ваша выгода…" at bounding box center [887, 261] width 409 height 338
click at [591, 369] on div "Выгода 16%" at bounding box center [569, 362] width 68 height 17
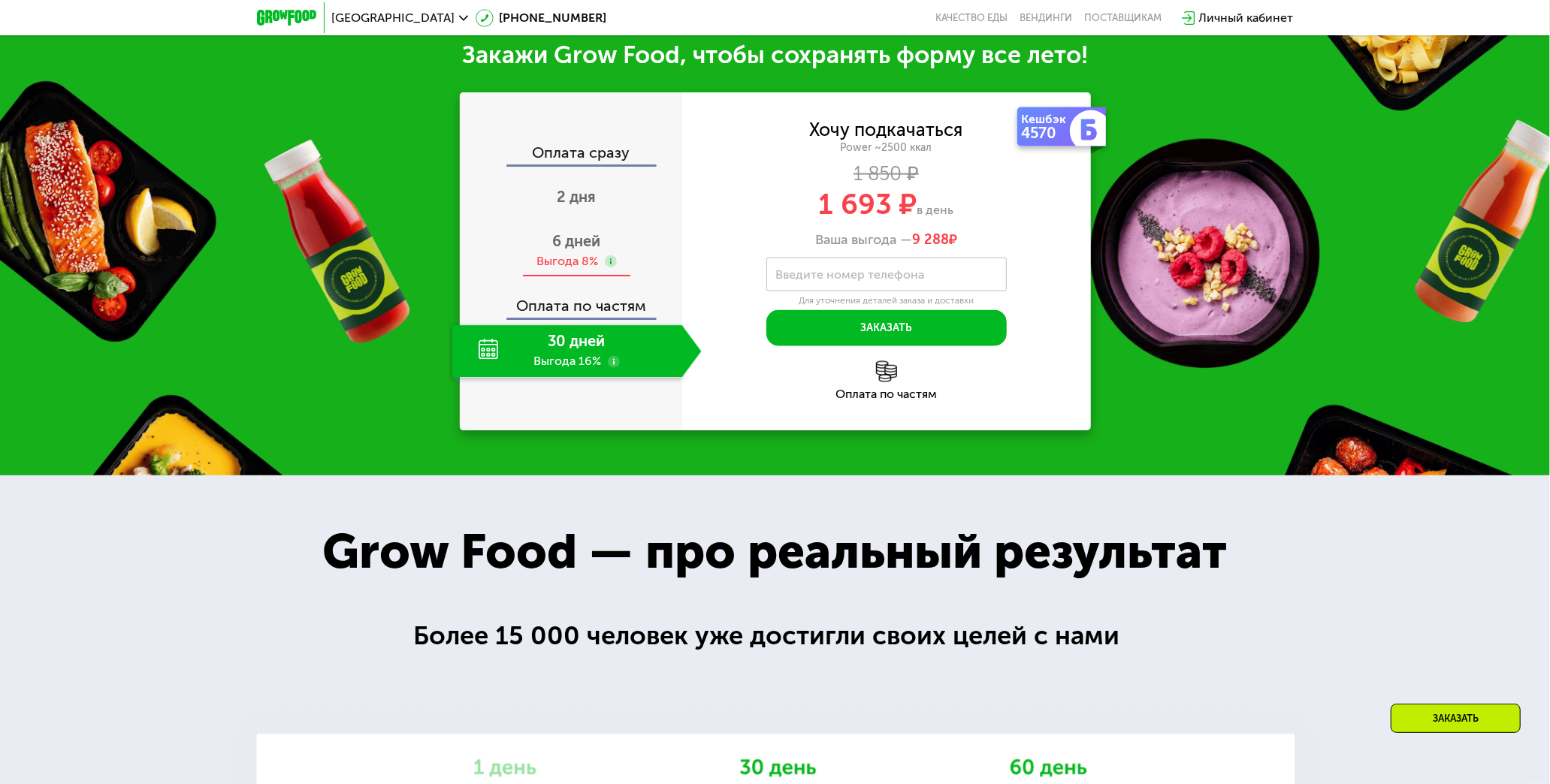
click at [571, 257] on div "6 дней Выгода 8%" at bounding box center [577, 250] width 249 height 52
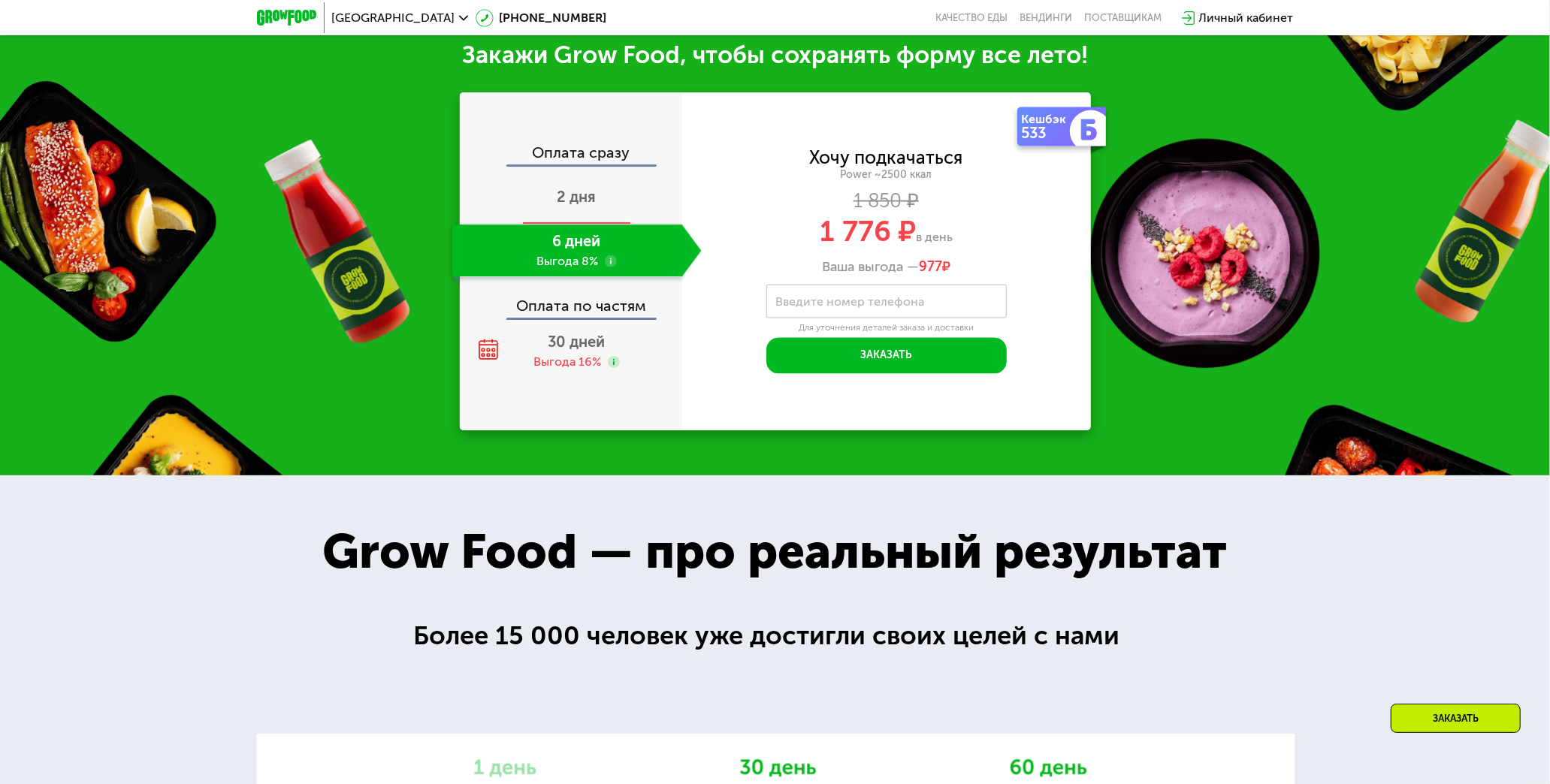
click at [574, 206] on span "2 дня" at bounding box center [577, 197] width 39 height 18
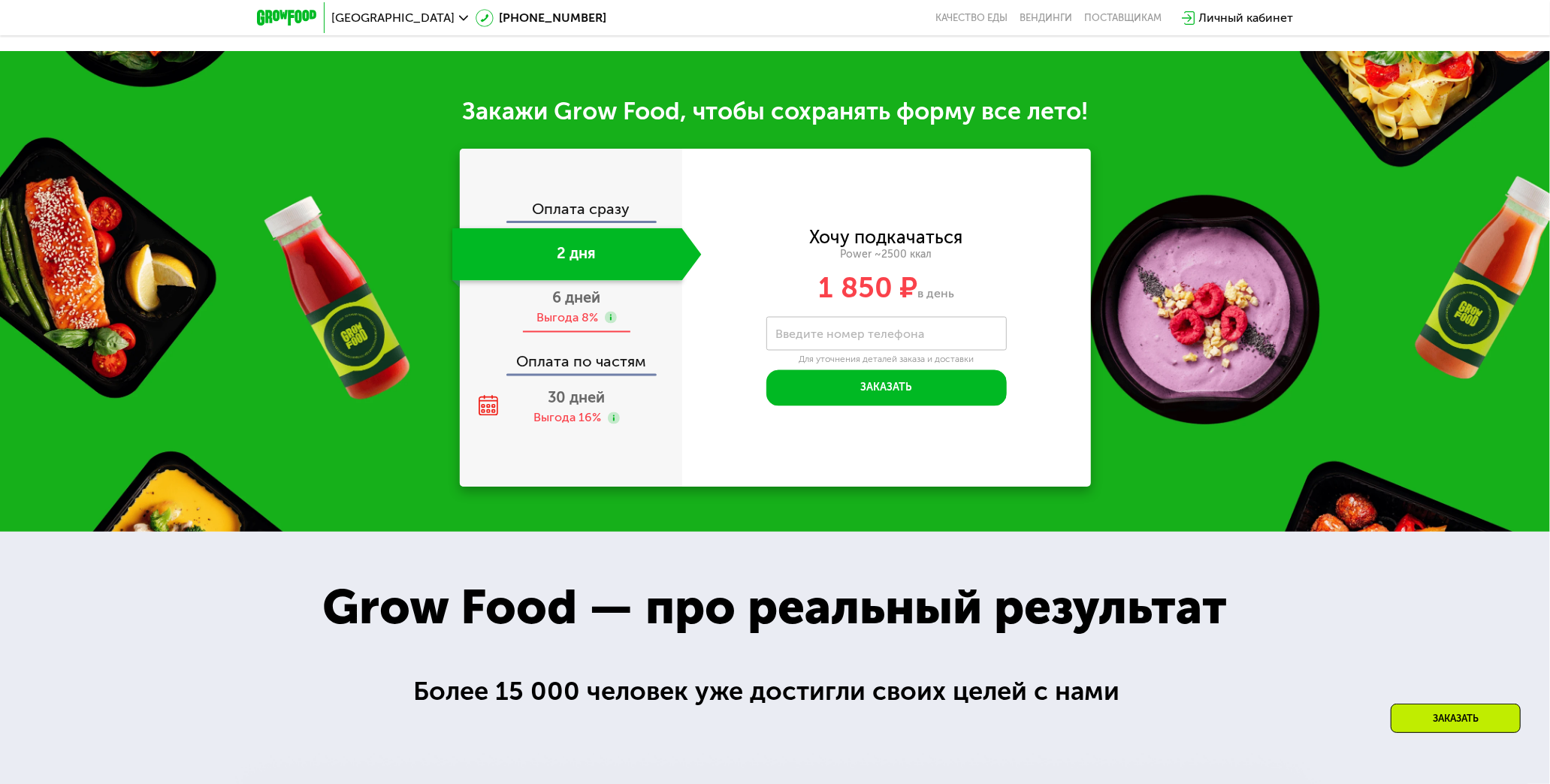
click at [545, 298] on div "6 дней Выгода 8%" at bounding box center [577, 306] width 249 height 52
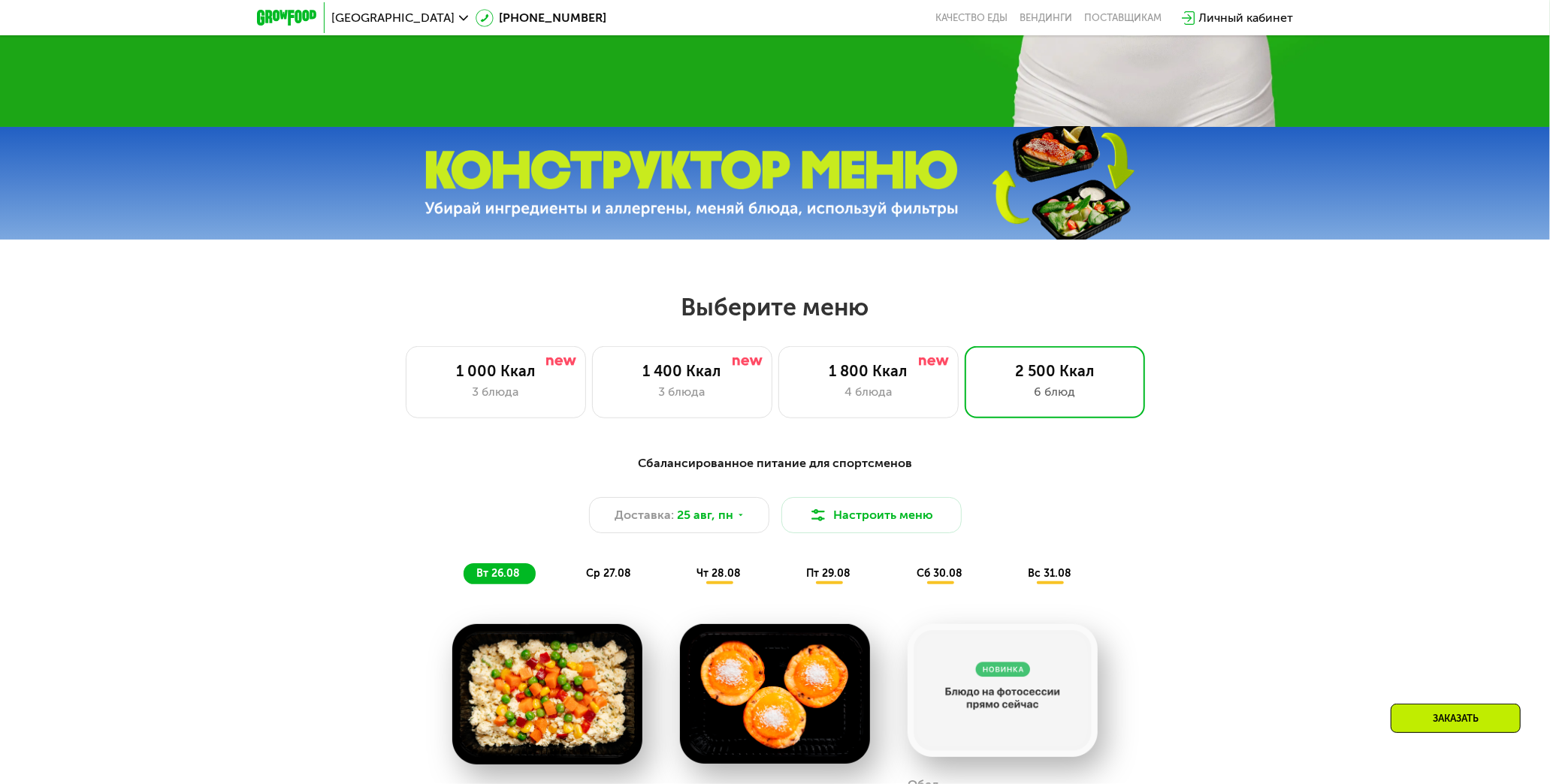
scroll to position [815, 0]
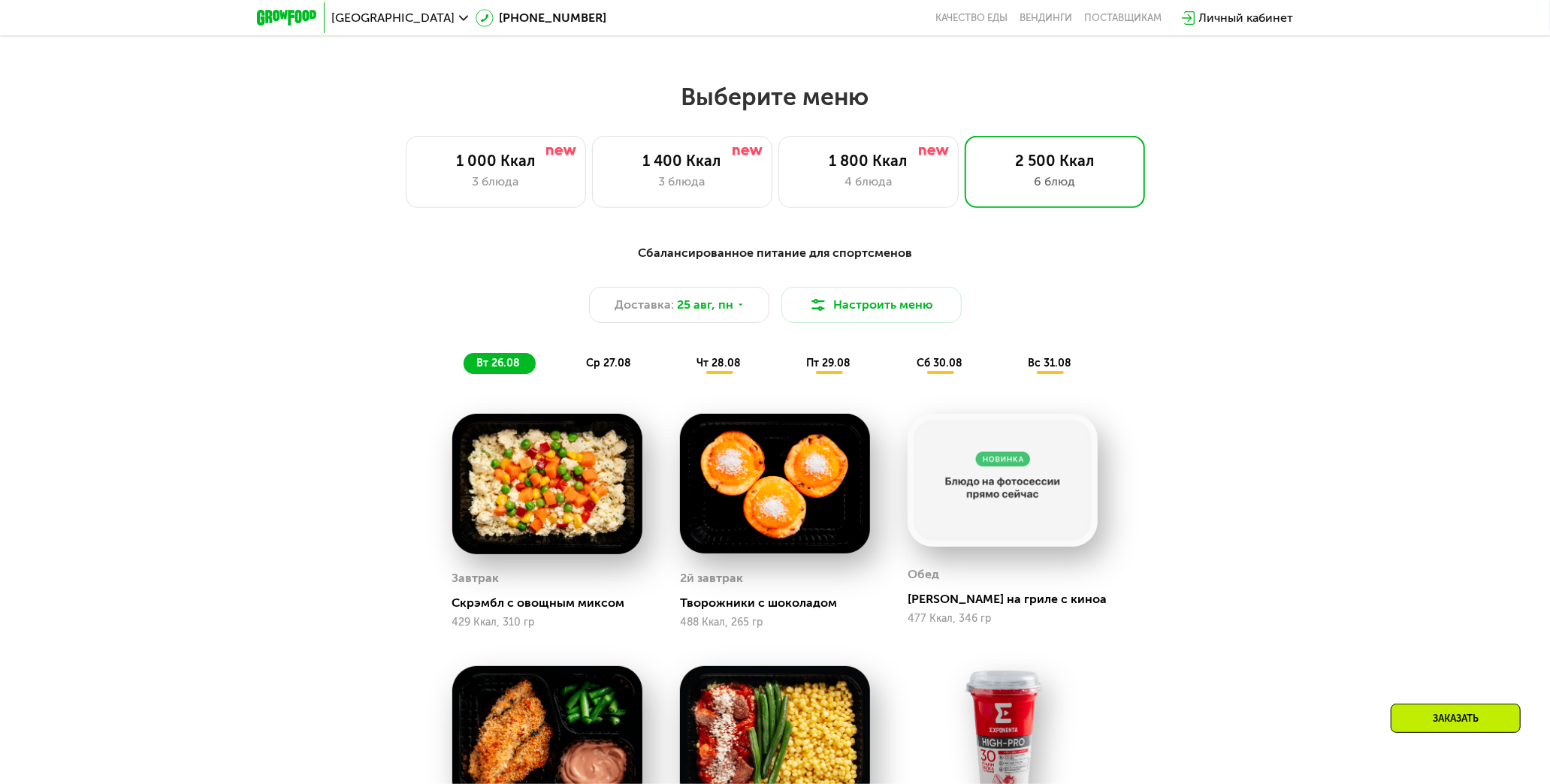
click at [683, 364] on span "чт 28.08" at bounding box center [719, 363] width 44 height 13
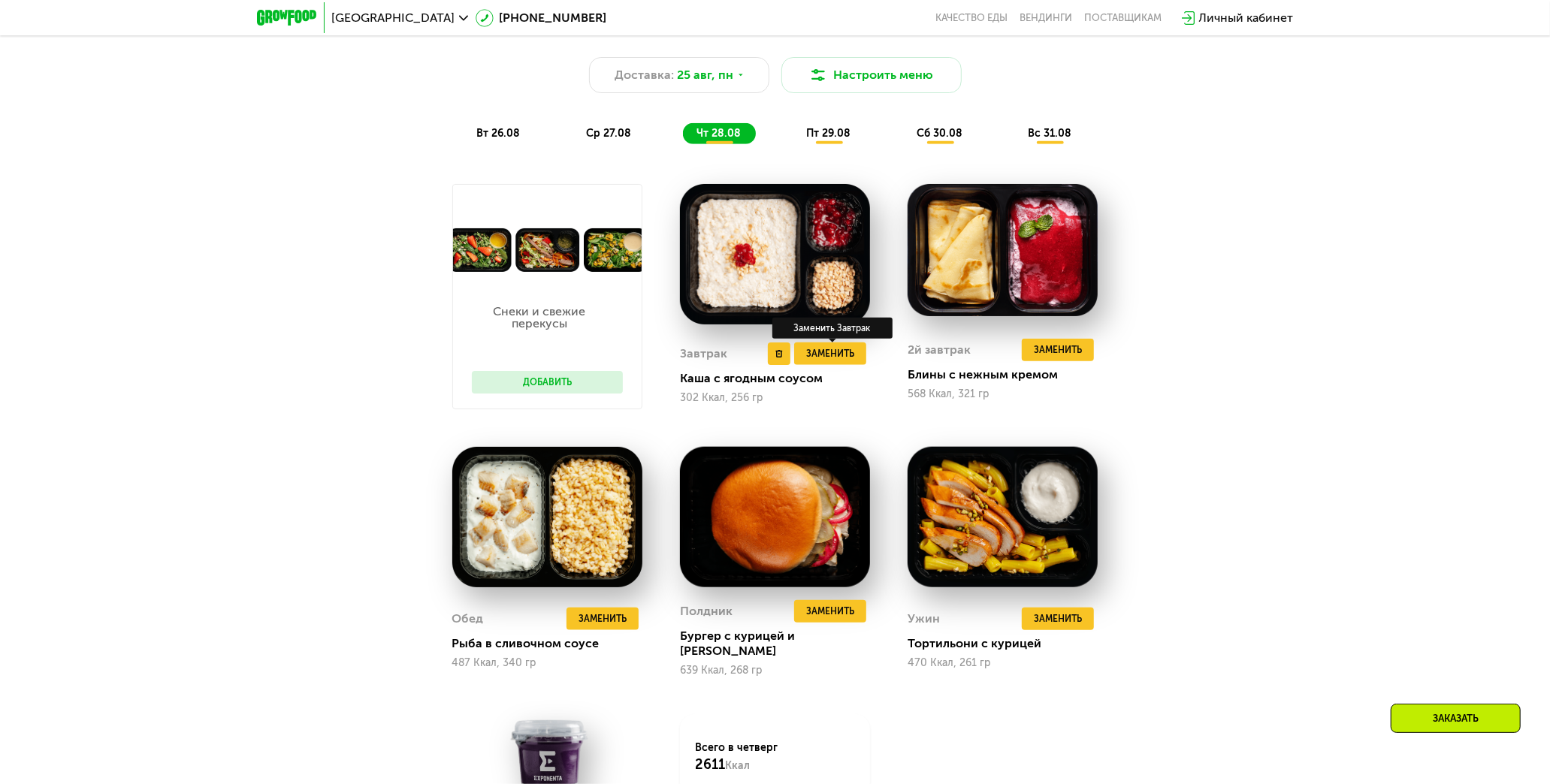
scroll to position [1066, 0]
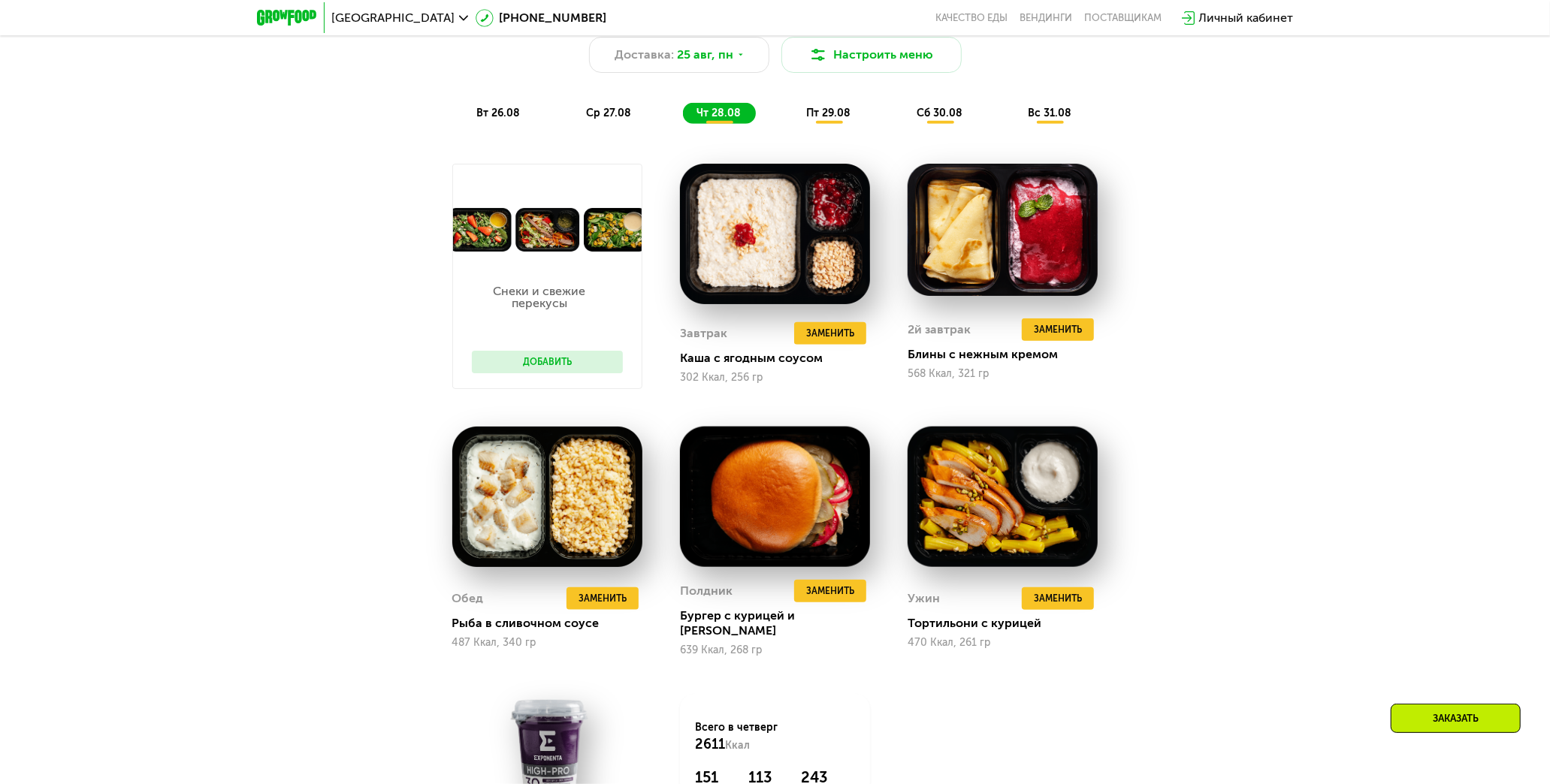
click at [522, 368] on button "Добавить" at bounding box center [548, 362] width 151 height 23
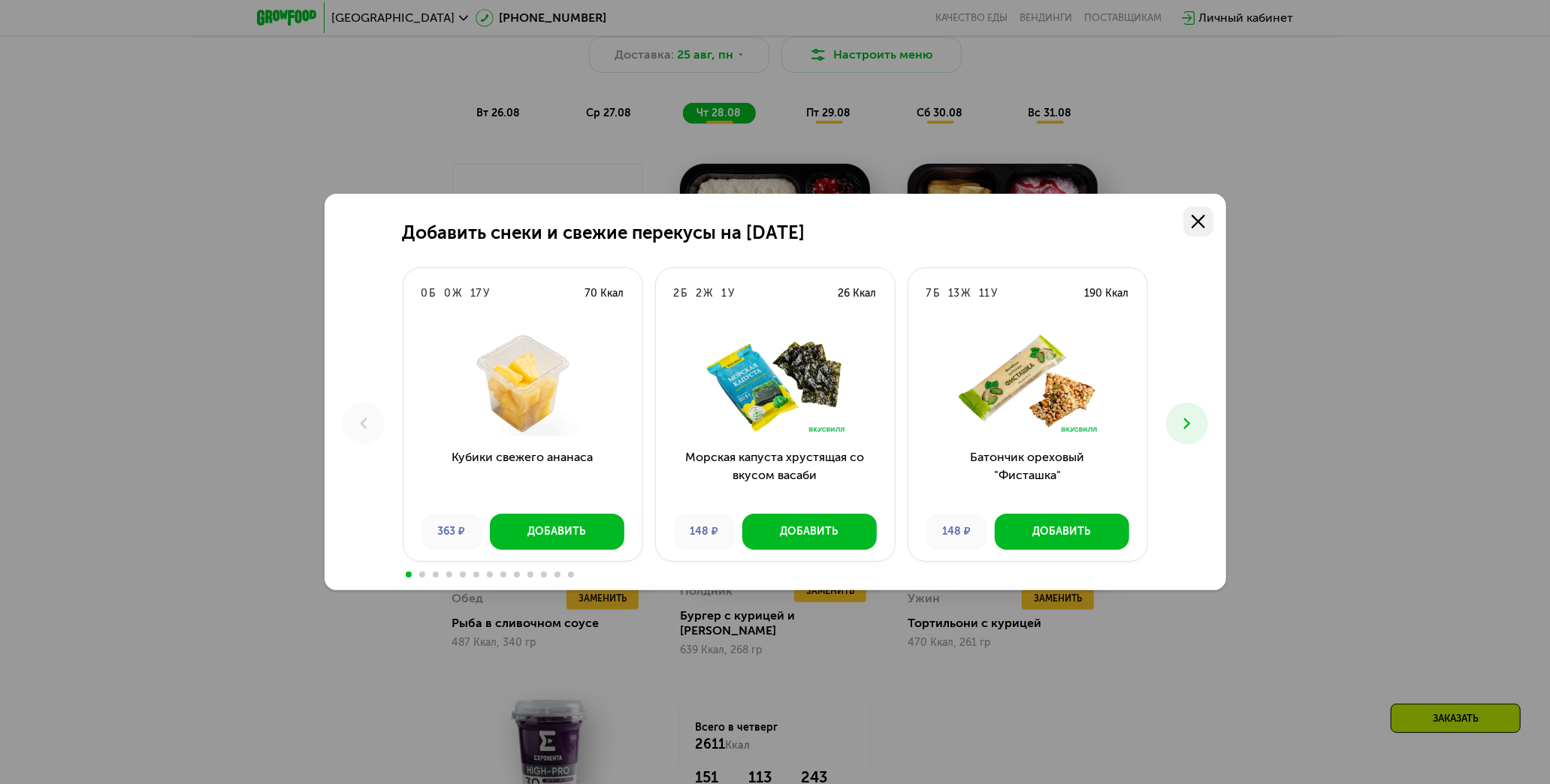
click at [683, 218] on link at bounding box center [1198, 221] width 30 height 30
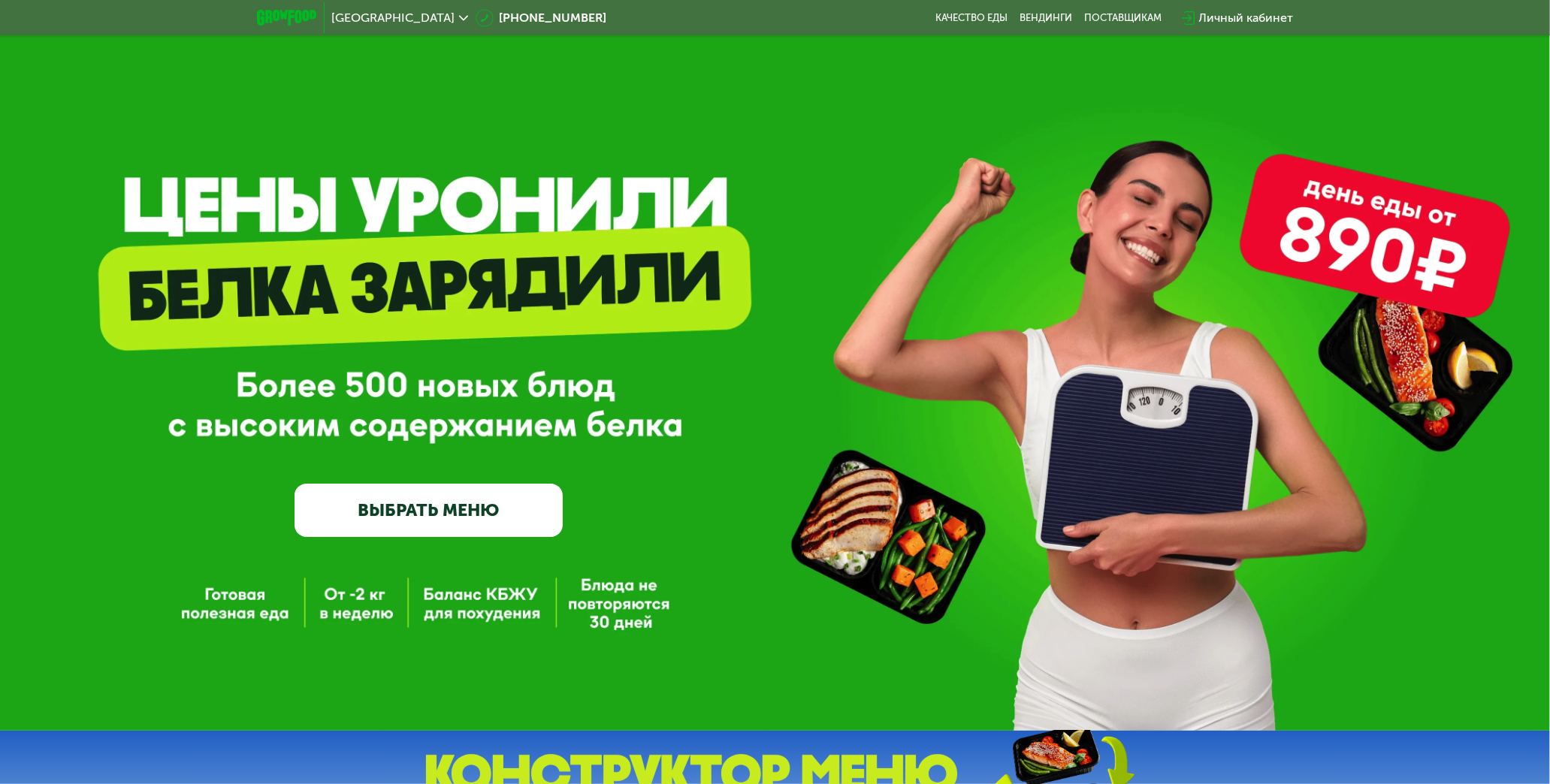
scroll to position [0, 0]
click at [683, 21] on link "Качество еды" at bounding box center [972, 17] width 72 height 12
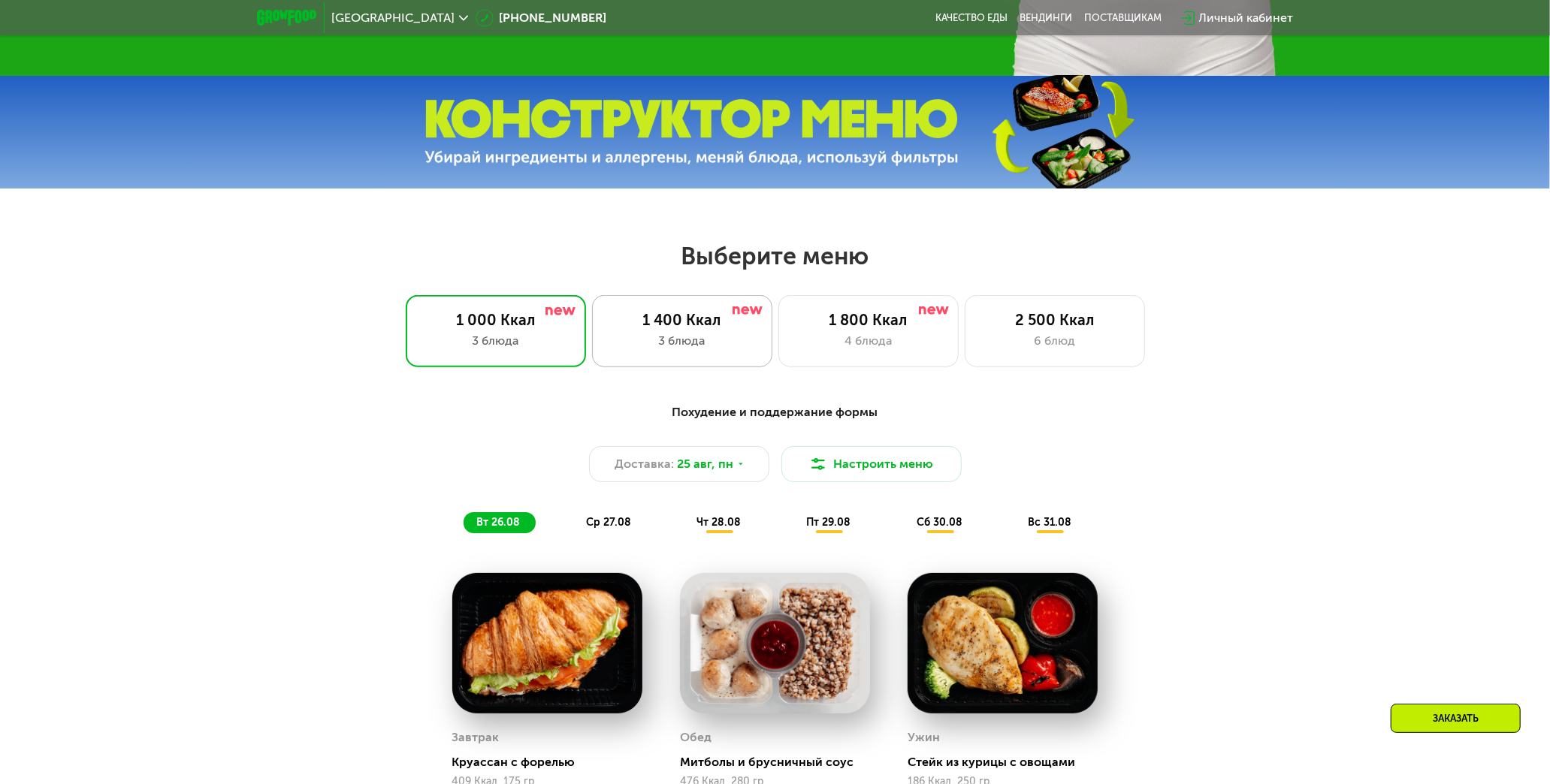
scroll to position [668, 0]
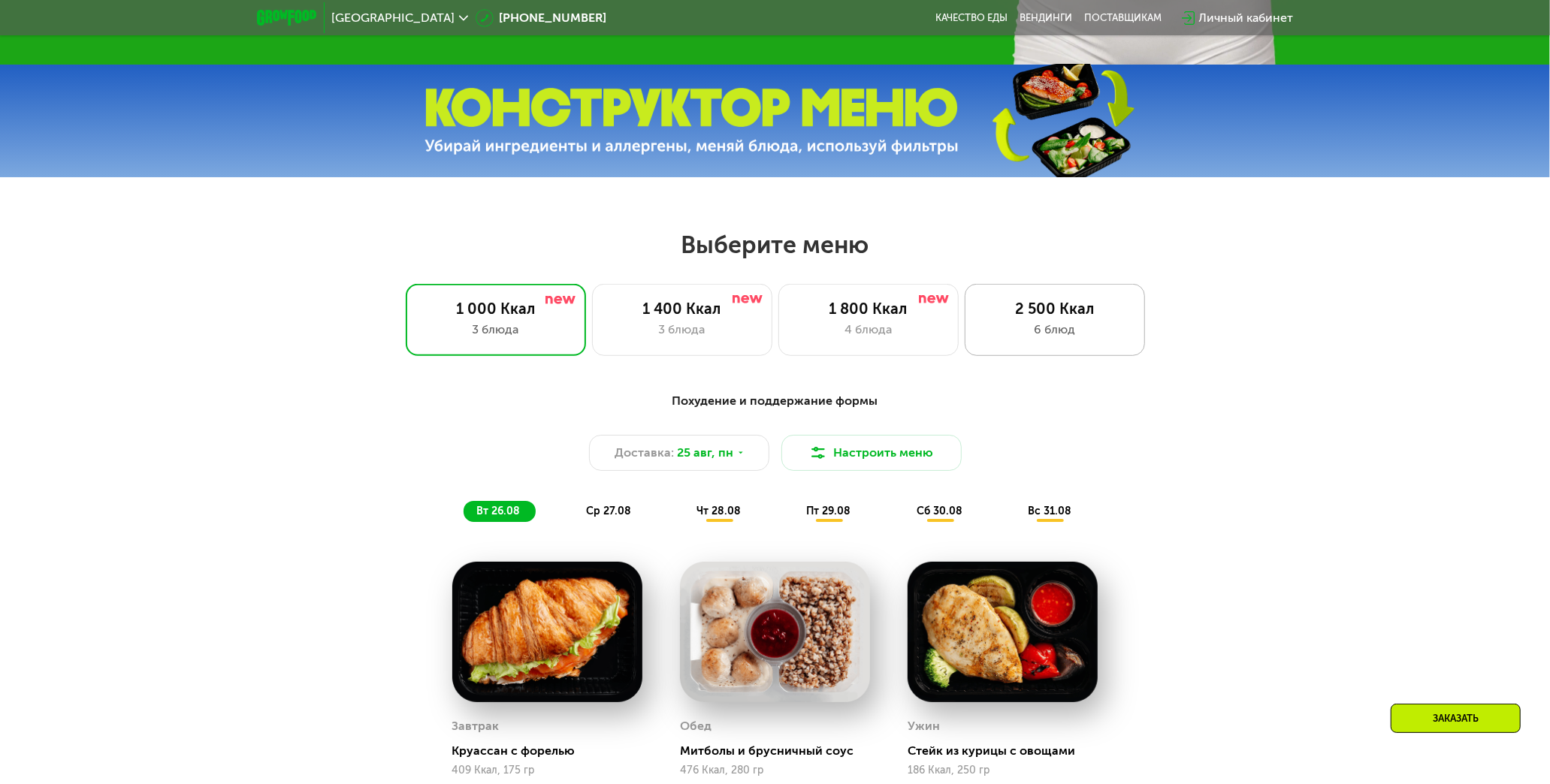
click at [1038, 337] on div "6 блюд" at bounding box center [1055, 330] width 149 height 18
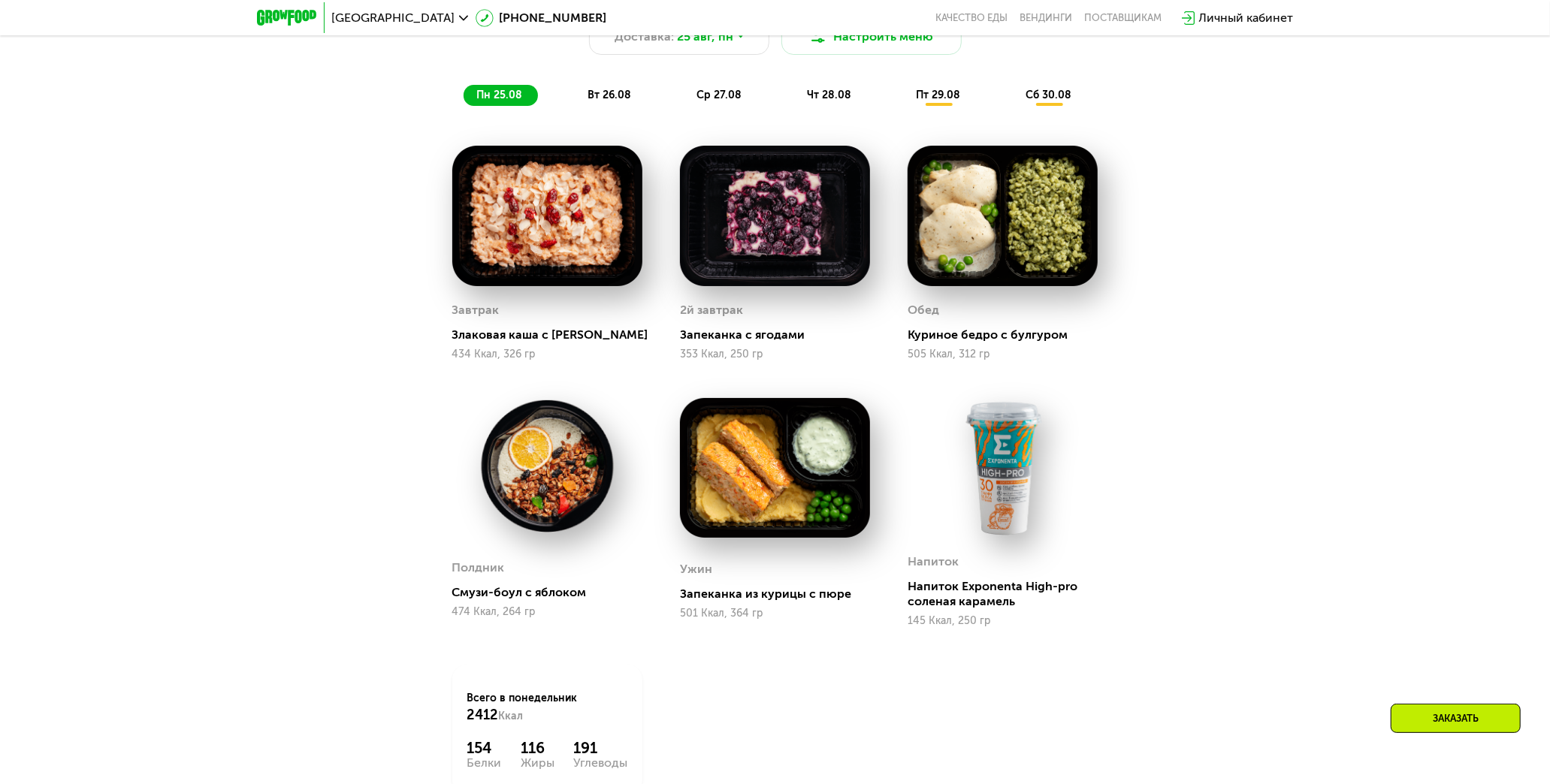
scroll to position [1085, 0]
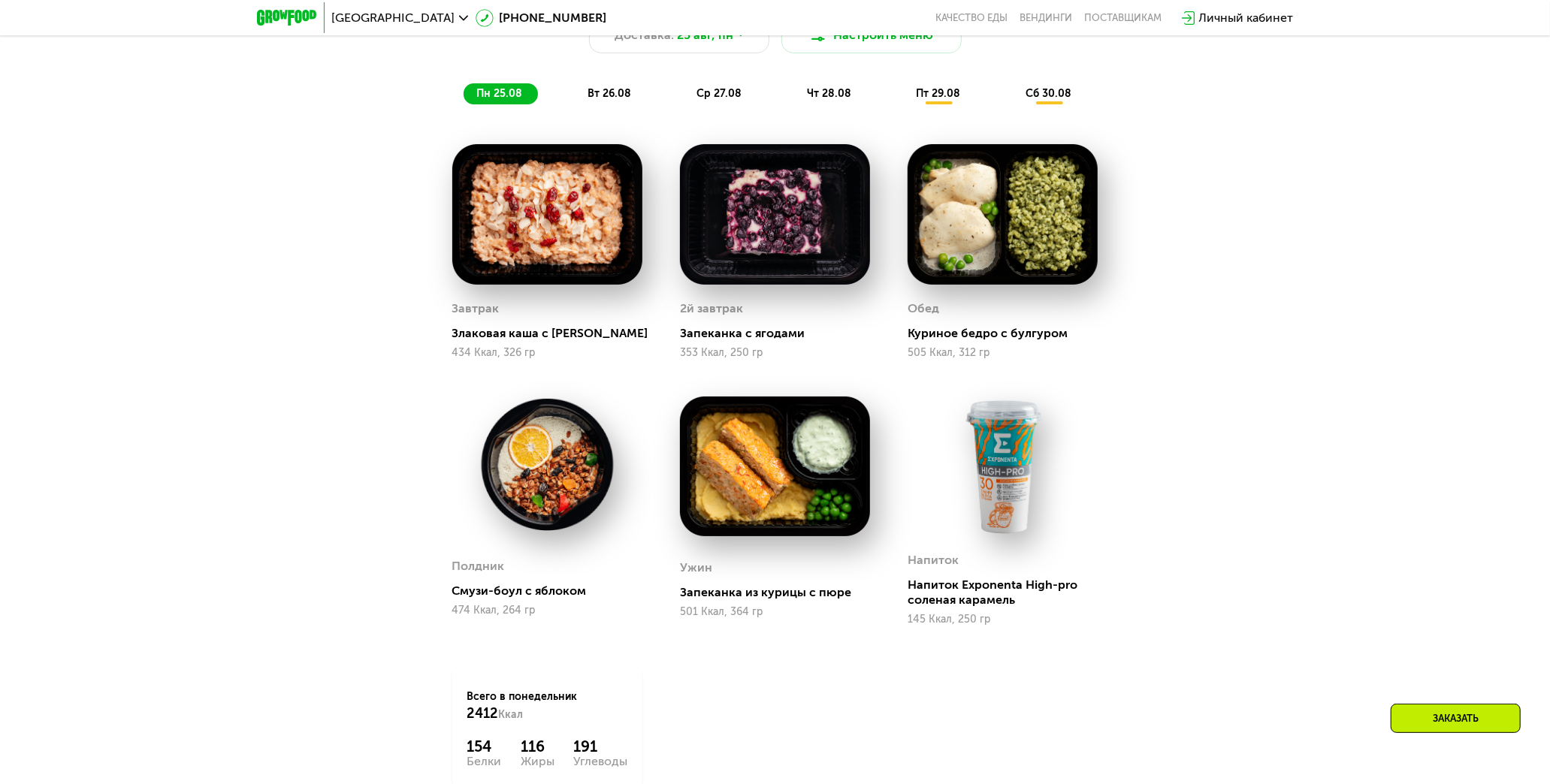
click at [1533, 311] on div "Сбалансированное питание для спортсменов Доставка: 25 авг, пн Настроить меню пн…" at bounding box center [775, 424] width 1550 height 941
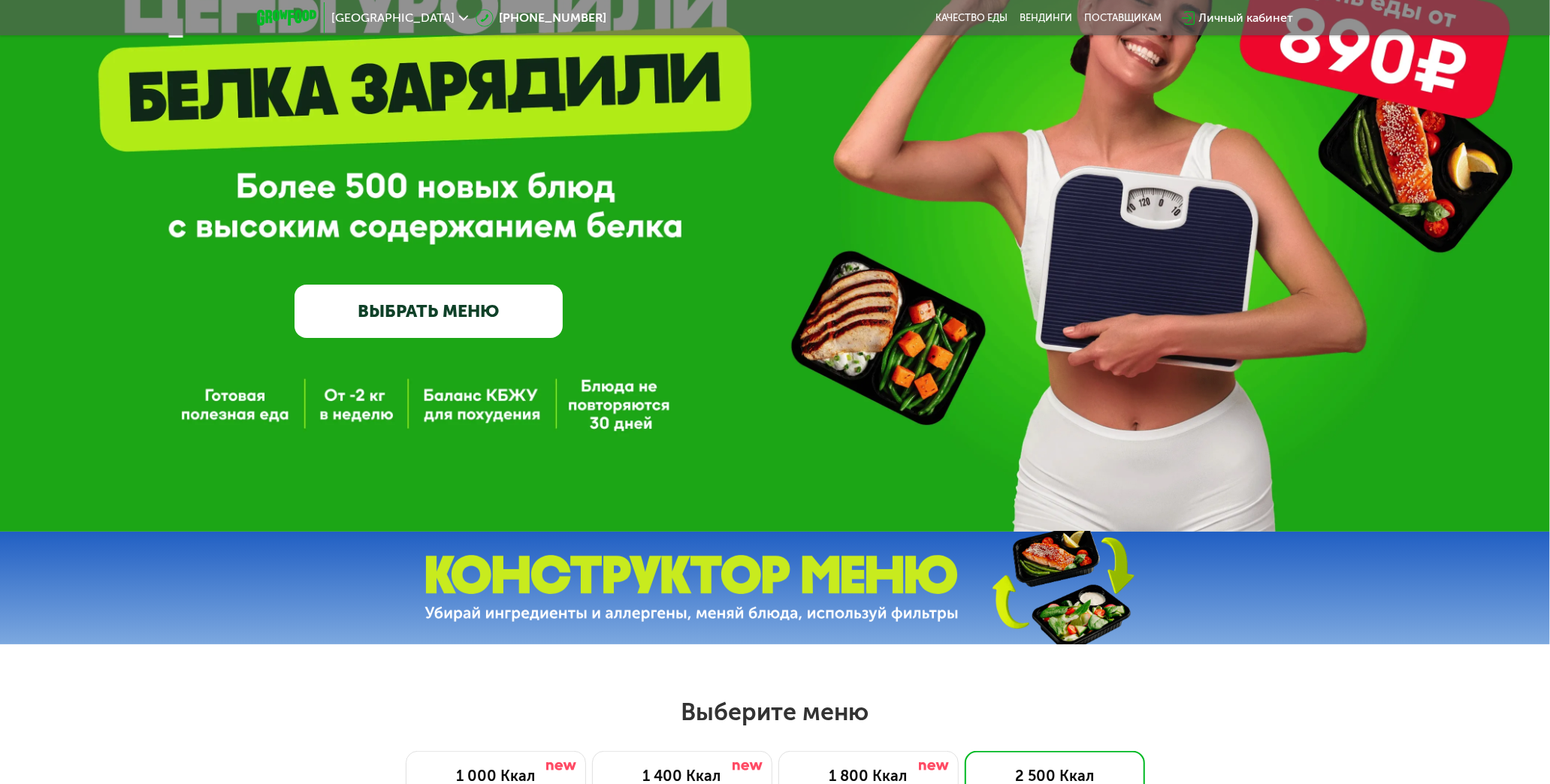
scroll to position [0, 0]
